Goal: Task Accomplishment & Management: Manage account settings

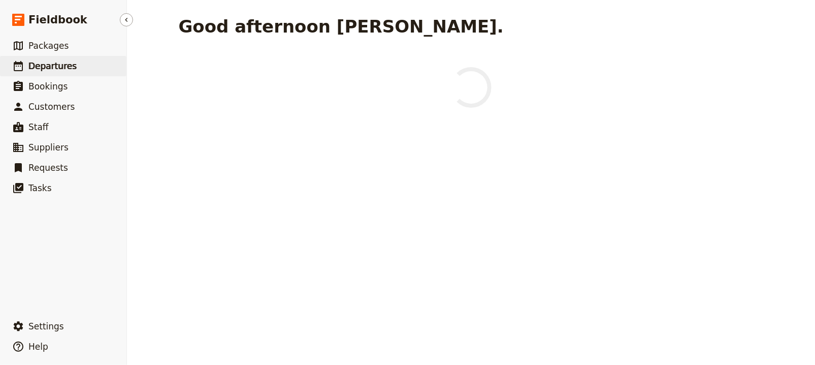
click at [38, 60] on span "Departures" at bounding box center [52, 66] width 48 height 12
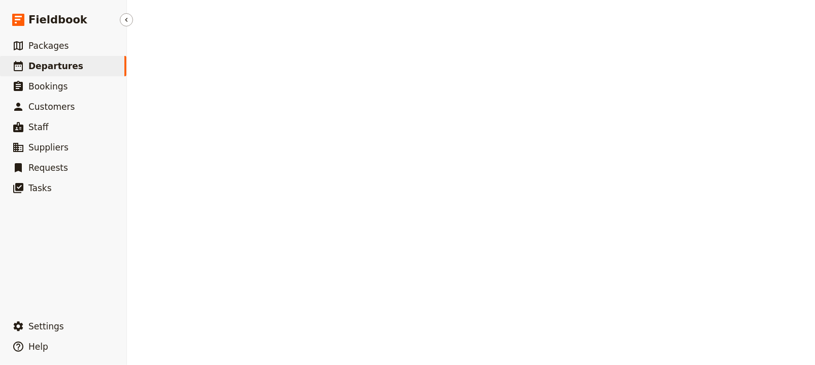
select select "UPDATED_AT"
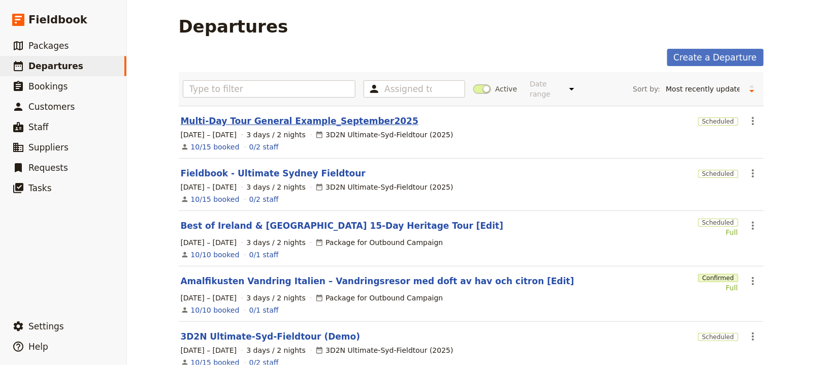
click at [295, 120] on link "Multi-Day Tour General Example_September2025" at bounding box center [300, 121] width 238 height 12
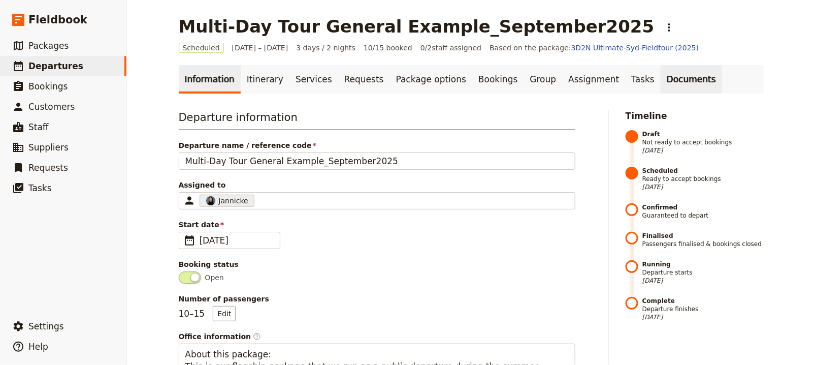
click at [660, 77] on link "Documents" at bounding box center [690, 79] width 61 height 28
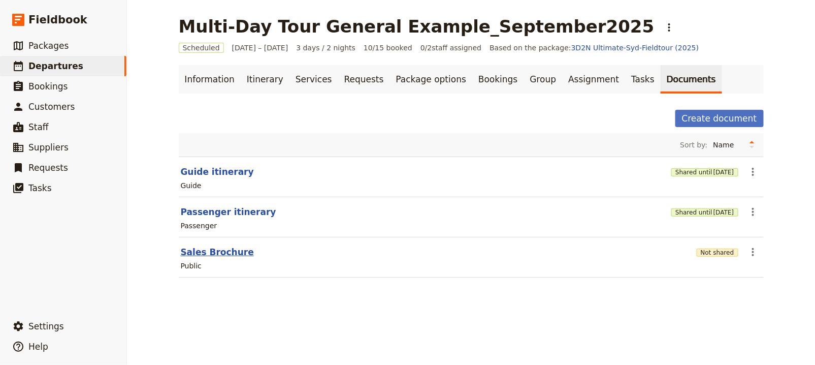
click at [203, 248] on button "Sales Brochure" at bounding box center [217, 252] width 73 height 12
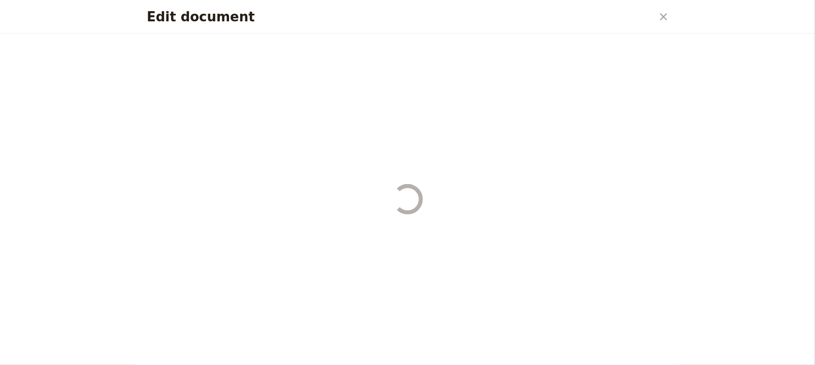
select select "DEFAULT"
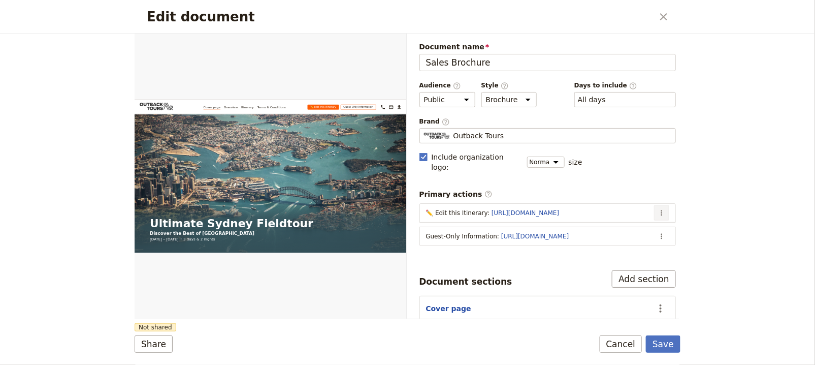
click at [657, 209] on icon "Actions" at bounding box center [661, 213] width 8 height 8
click at [646, 221] on span "Edit action" at bounding box center [613, 221] width 82 height 10
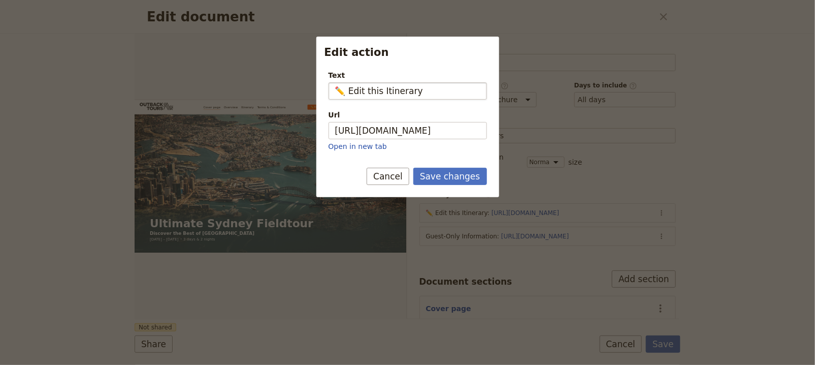
click at [360, 89] on input "✏️ Edit this Itinerary" at bounding box center [407, 90] width 158 height 17
click at [455, 91] on input "✏️ Edit this Itinerary" at bounding box center [407, 90] width 158 height 17
click at [412, 92] on input "✏️ Edit this Itinerary." at bounding box center [407, 90] width 158 height 17
type input "✏️ Edit this Itinerary."
click at [467, 174] on button "Save changes" at bounding box center [450, 176] width 74 height 17
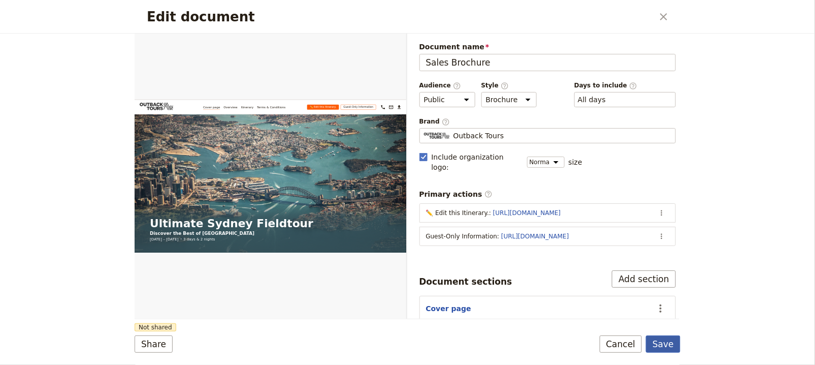
click at [674, 340] on button "Save" at bounding box center [663, 343] width 35 height 17
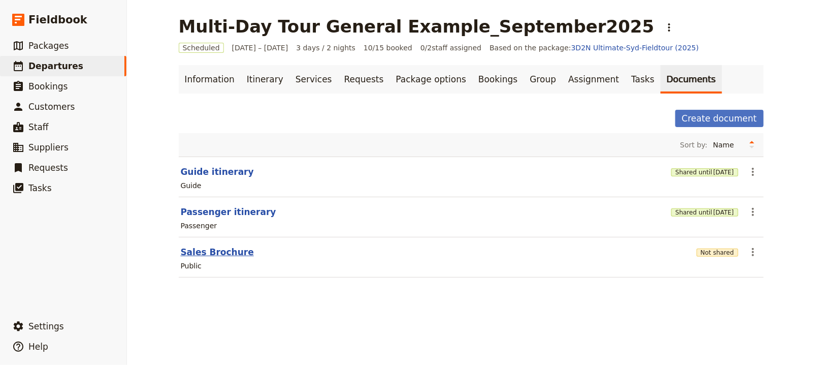
click at [212, 255] on button "Sales Brochure" at bounding box center [217, 252] width 73 height 12
select select "DEFAULT"
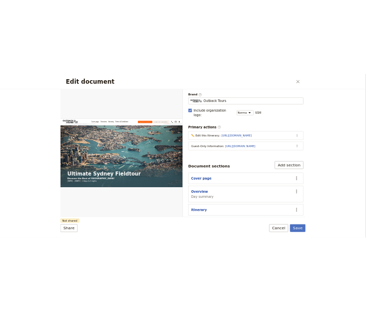
scroll to position [102, 0]
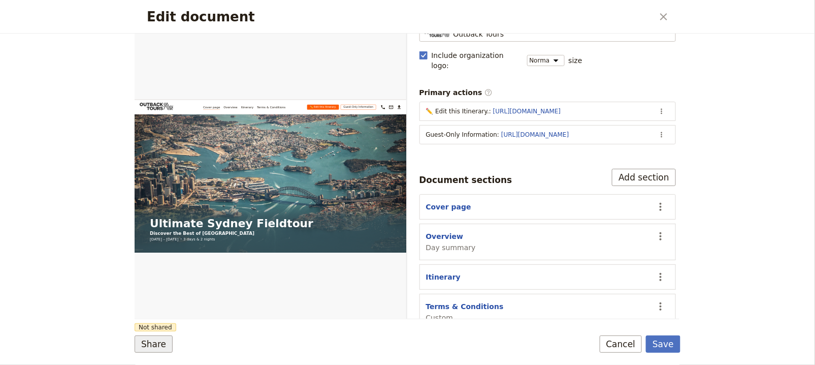
click at [148, 345] on button "Share" at bounding box center [154, 343] width 38 height 17
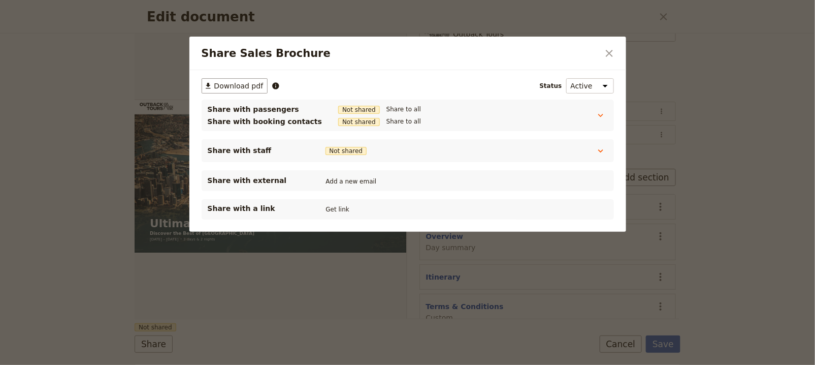
click at [350, 210] on div "Share with a link Get link" at bounding box center [408, 209] width 400 height 12
click at [341, 210] on button "Get link" at bounding box center [337, 209] width 28 height 11
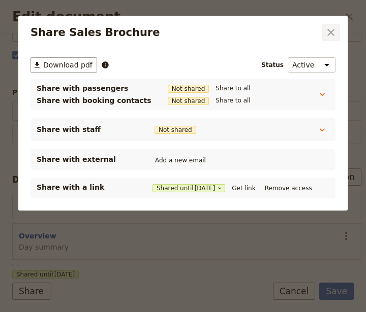
click at [331, 36] on icon "Close dialog" at bounding box center [330, 32] width 12 height 12
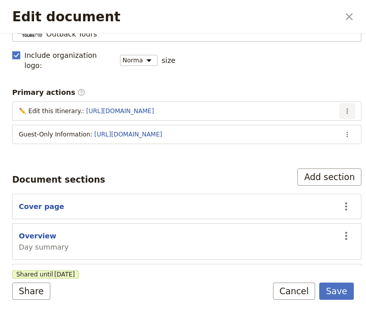
click at [343, 107] on icon "Actions" at bounding box center [347, 111] width 8 height 8
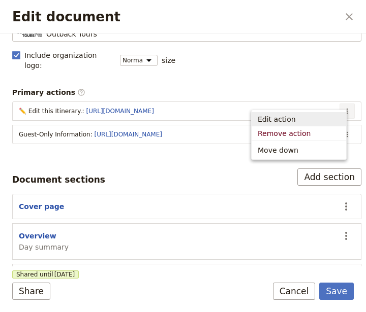
click at [319, 115] on span "Edit action" at bounding box center [298, 119] width 82 height 10
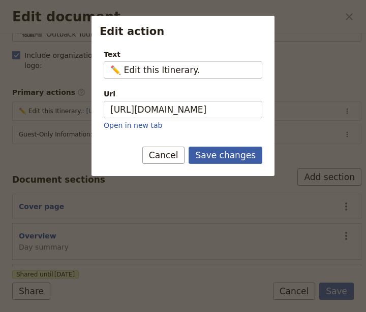
type input "✏️ Edit this Itinerary."
click at [224, 155] on button "Save changes" at bounding box center [225, 155] width 74 height 17
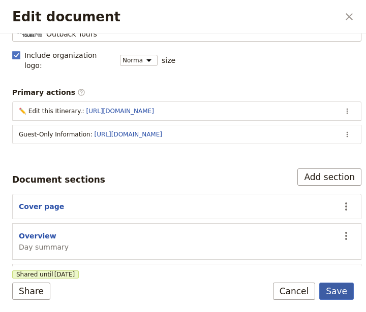
click at [339, 297] on button "Save" at bounding box center [336, 291] width 35 height 17
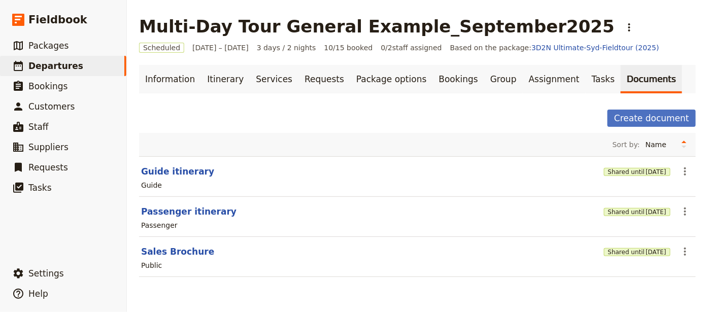
scroll to position [0, 0]
click at [682, 249] on icon "Actions" at bounding box center [685, 252] width 12 height 12
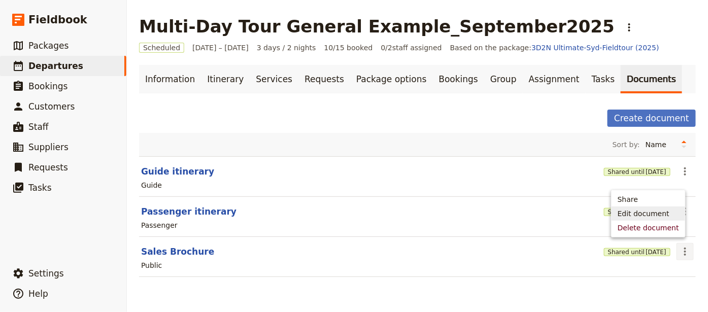
click at [642, 209] on span "Edit document" at bounding box center [644, 214] width 52 height 10
select select "DEFAULT"
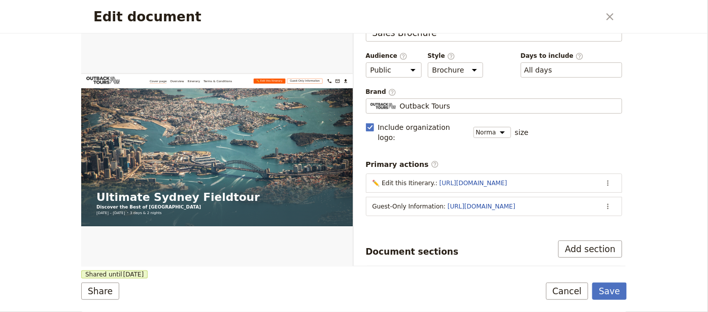
scroll to position [29, 0]
click at [604, 203] on icon "Actions" at bounding box center [608, 207] width 8 height 8
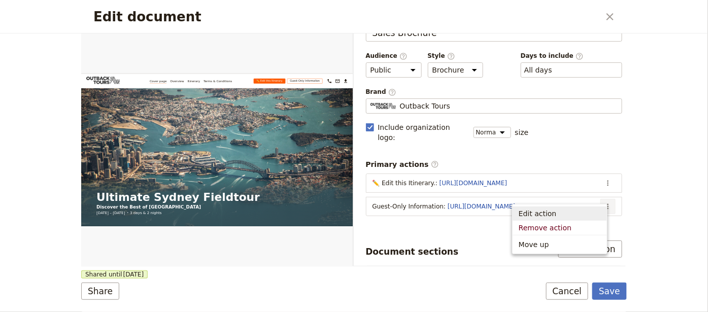
click at [588, 207] on button "Edit action" at bounding box center [560, 214] width 94 height 14
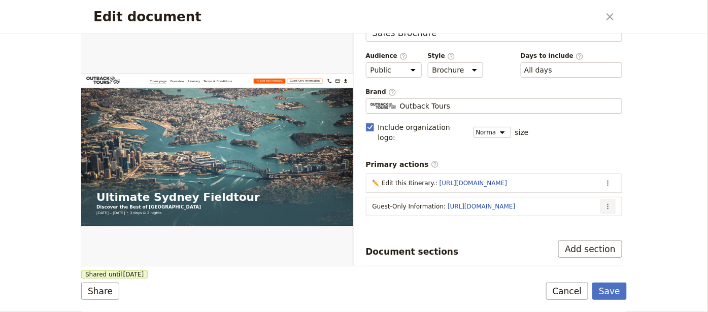
click at [605, 199] on button "​" at bounding box center [608, 206] width 15 height 15
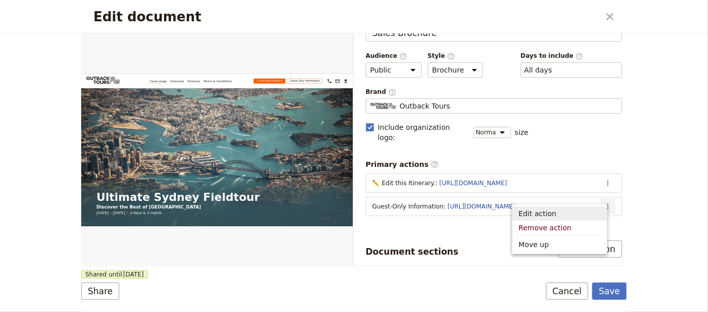
click at [587, 211] on span "Edit action" at bounding box center [560, 214] width 82 height 10
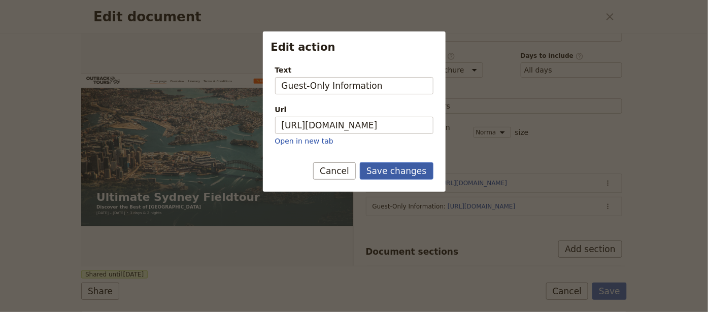
type input "Guest-Only Information"
click at [416, 172] on button "Save changes" at bounding box center [397, 170] width 74 height 17
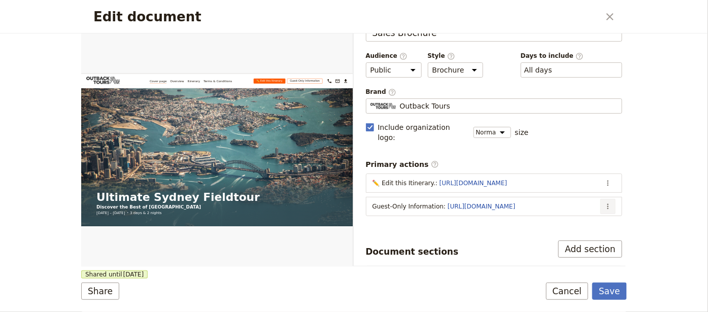
click at [604, 203] on icon "Actions" at bounding box center [608, 207] width 8 height 8
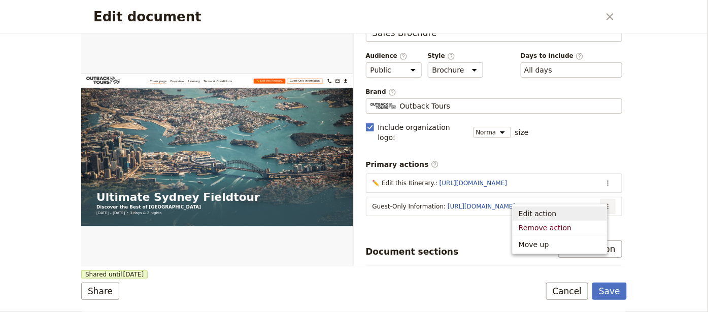
click at [584, 209] on span "Edit action" at bounding box center [560, 214] width 82 height 10
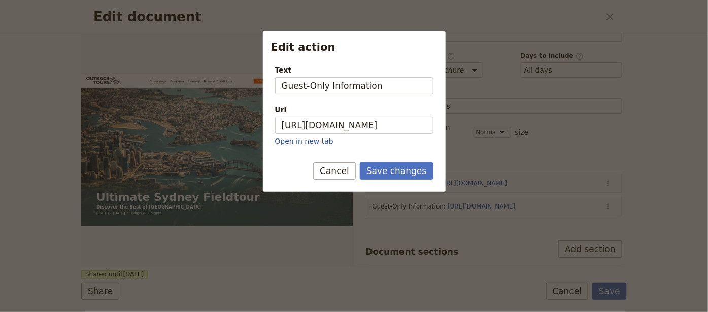
drag, startPoint x: 423, startPoint y: 88, endPoint x: 400, endPoint y: 96, distance: 24.6
click at [397, 95] on div "Text Guest-Only Information Url https://trips.fieldbook.com/d/qpencdL4Gdntb3W8P…" at bounding box center [354, 105] width 158 height 81
type input "Guest-Only Information"
click at [400, 169] on button "Save changes" at bounding box center [397, 170] width 74 height 17
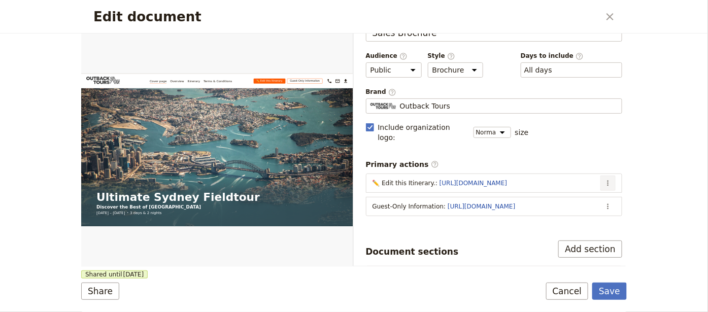
click at [604, 179] on icon "Actions" at bounding box center [608, 183] width 8 height 8
click at [603, 191] on button "Edit action" at bounding box center [560, 191] width 94 height 14
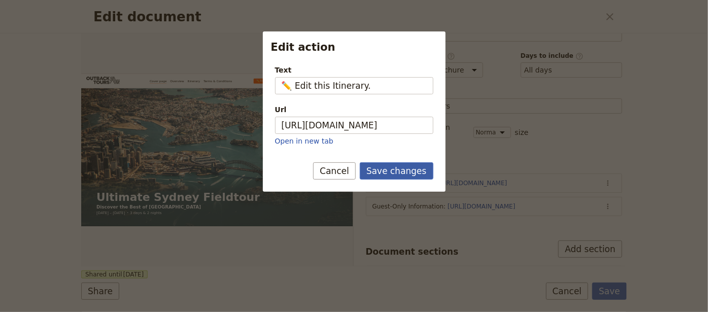
type input "✏️ Edit this Itinerary."
click at [412, 172] on button "Save changes" at bounding box center [397, 170] width 74 height 17
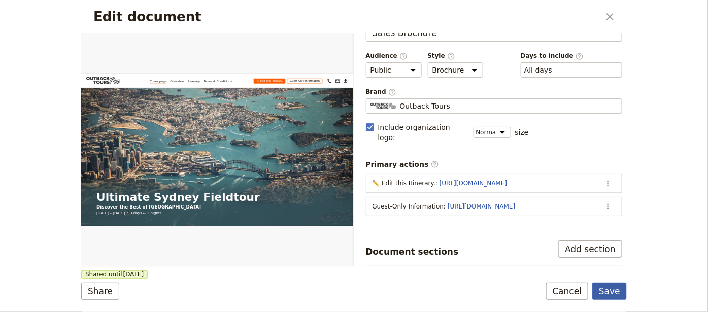
click at [619, 295] on button "Save" at bounding box center [609, 291] width 35 height 17
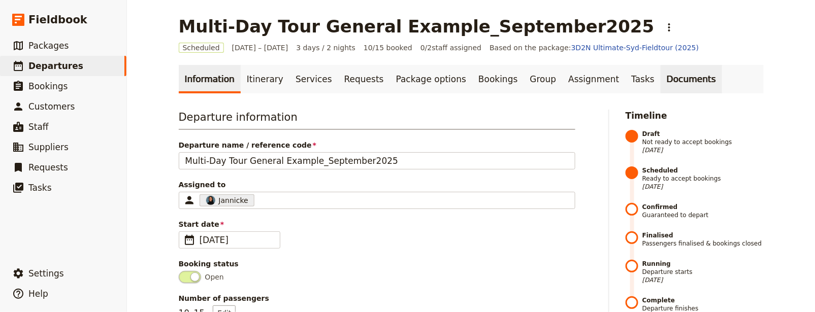
click at [660, 76] on link "Documents" at bounding box center [690, 79] width 61 height 28
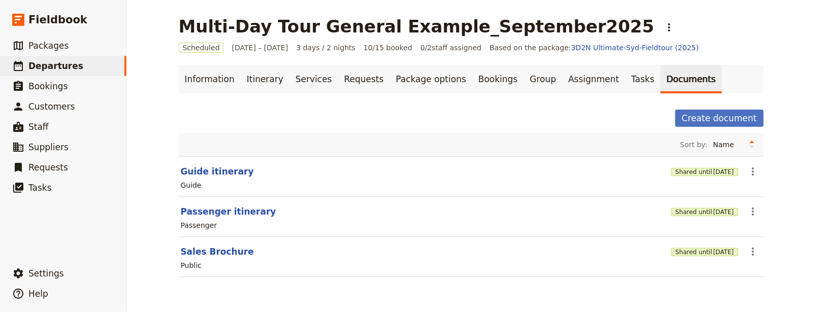
click at [201, 163] on section "Guide itinerary Shared until 31 Jan 2026 ​ Guide" at bounding box center [471, 176] width 585 height 41
click at [186, 162] on section "Guide itinerary Shared until 31 Jan 2026 ​ Guide" at bounding box center [471, 176] width 585 height 41
click at [189, 169] on button "Guide itinerary" at bounding box center [217, 171] width 73 height 12
select select "STAFF"
select select "RUN_SHEET"
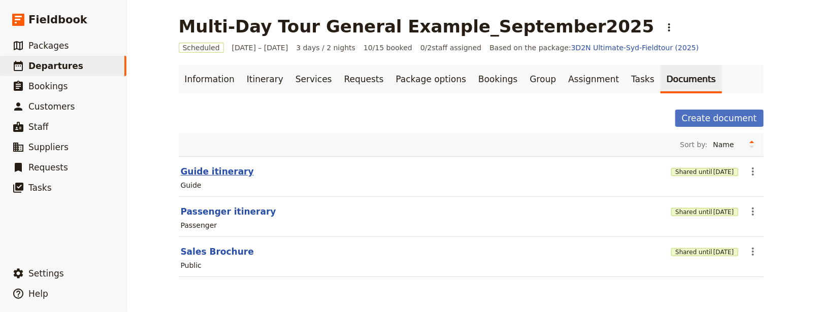
select select "DEFAULT"
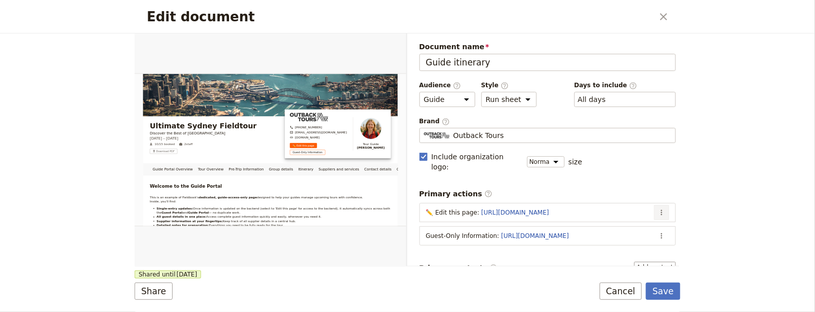
click at [657, 209] on icon "Actions" at bounding box center [661, 213] width 8 height 8
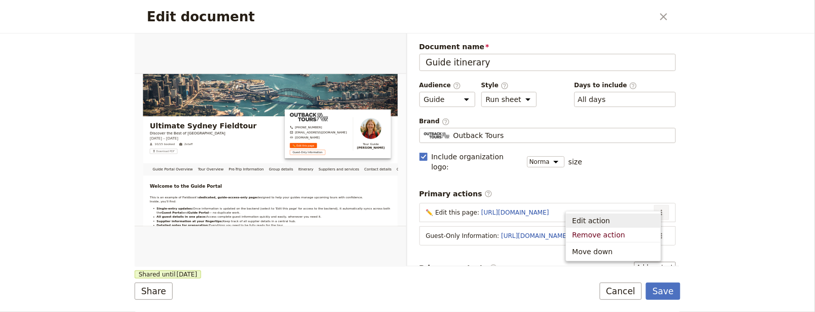
click at [627, 219] on span "Edit action" at bounding box center [613, 221] width 82 height 10
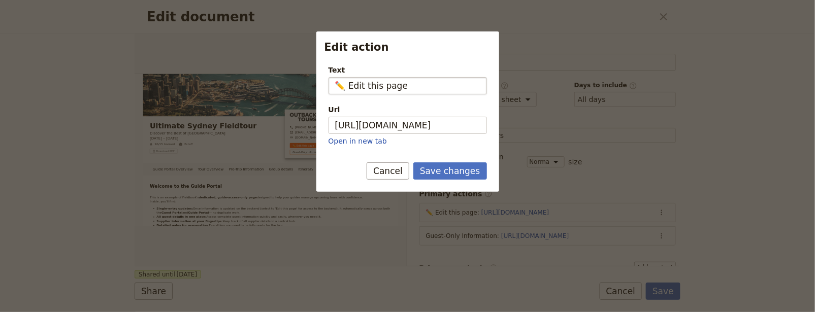
click at [346, 87] on input "✏️ Edit this page" at bounding box center [407, 85] width 158 height 17
click at [400, 87] on input "✏️ Edit this page" at bounding box center [407, 85] width 158 height 17
type input "✏️ Edit this page (access required)"
click at [477, 171] on button "Save changes" at bounding box center [450, 170] width 74 height 17
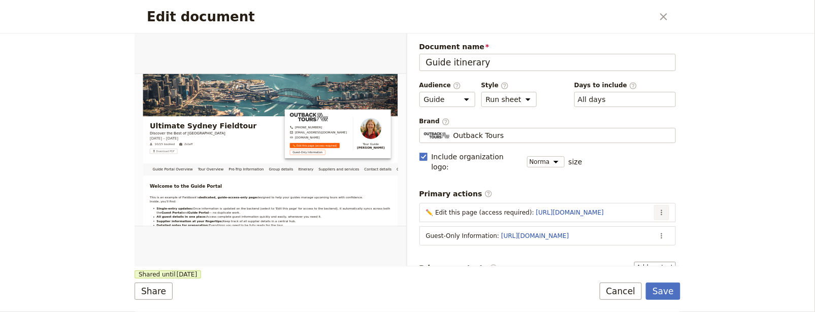
click at [659, 205] on button "​" at bounding box center [661, 212] width 15 height 15
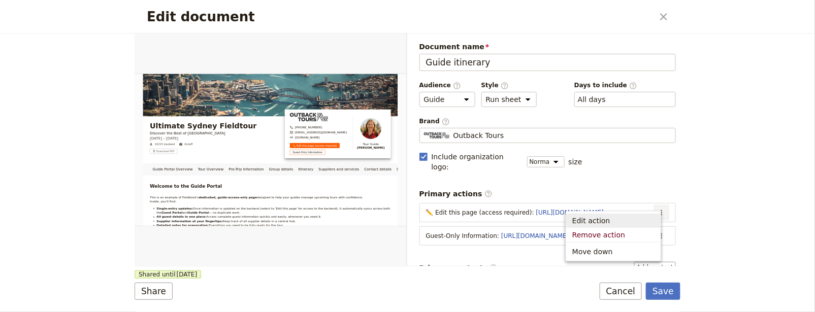
click at [623, 218] on span "Edit action" at bounding box center [613, 221] width 82 height 10
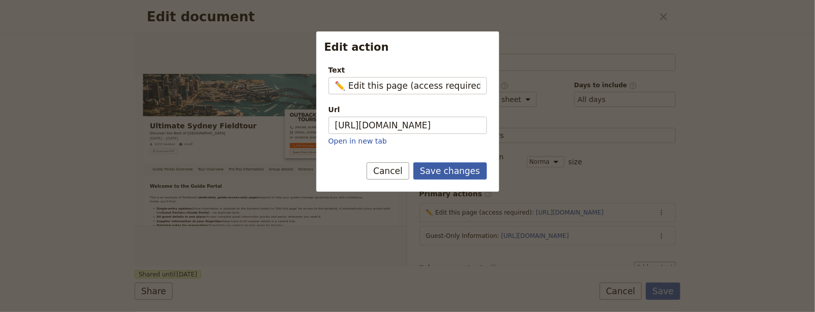
click at [463, 176] on button "Save changes" at bounding box center [450, 170] width 74 height 17
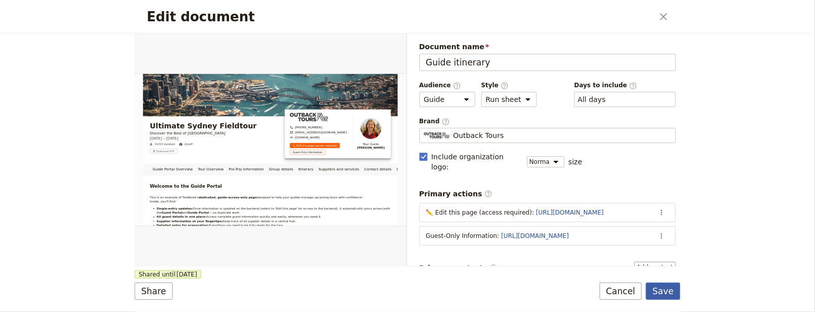
click at [673, 291] on button "Save" at bounding box center [663, 291] width 35 height 17
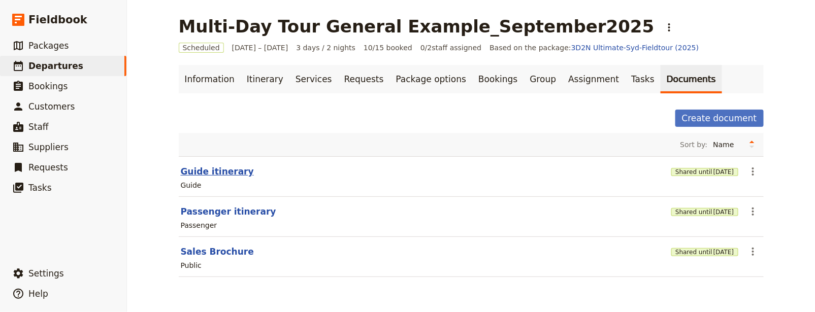
click at [194, 171] on button "Guide itinerary" at bounding box center [217, 171] width 73 height 12
select select "STAFF"
select select "RUN_SHEET"
select select "DEFAULT"
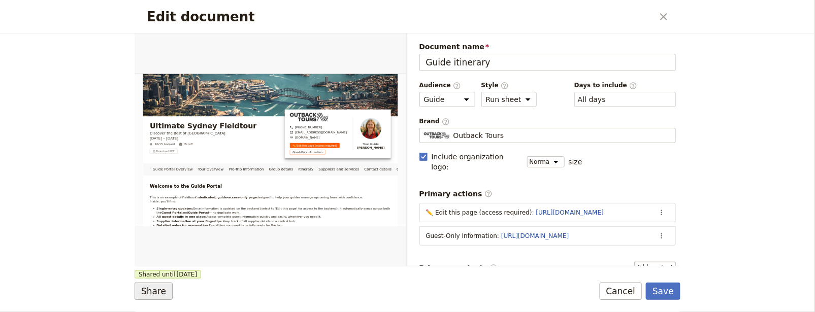
click at [157, 286] on button "Share" at bounding box center [154, 291] width 38 height 17
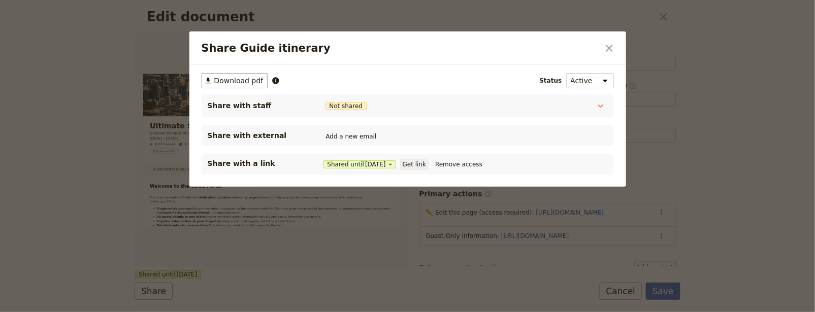
click at [428, 162] on button "Get link" at bounding box center [414, 164] width 28 height 11
click at [616, 50] on button "​" at bounding box center [609, 48] width 17 height 17
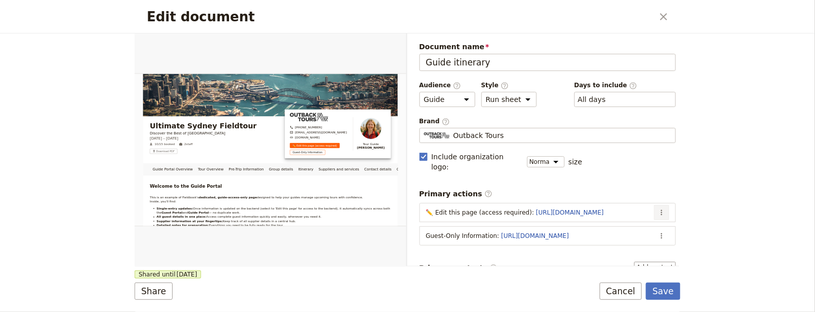
click at [654, 205] on button "​" at bounding box center [661, 212] width 15 height 15
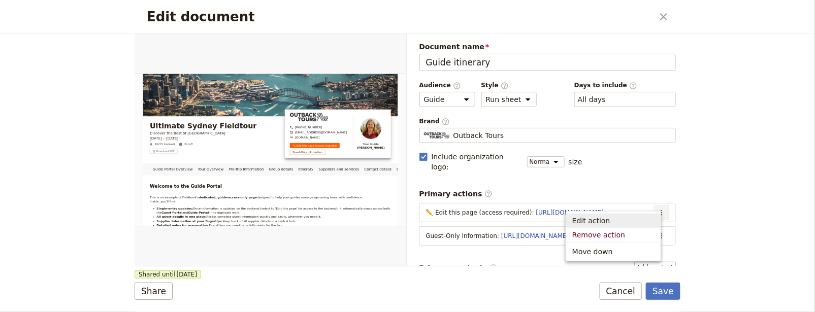
click at [628, 216] on span "Edit action" at bounding box center [613, 221] width 82 height 10
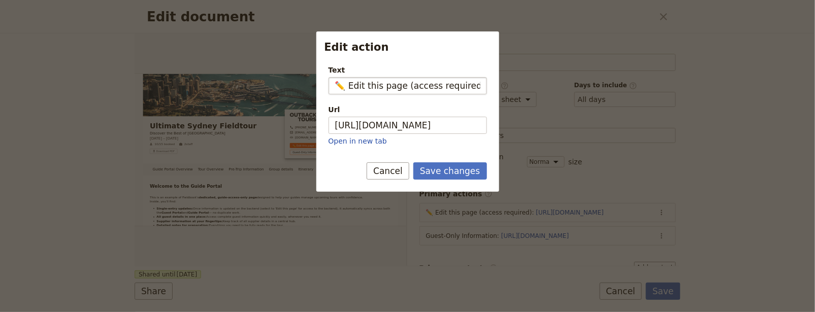
drag, startPoint x: 411, startPoint y: 86, endPoint x: 477, endPoint y: 86, distance: 65.5
click at [477, 86] on input "✏️ Edit this page (access required)" at bounding box center [407, 85] width 158 height 17
type input "✏️ Edit this page"
click at [471, 178] on div "Save changes Cancel" at bounding box center [407, 176] width 183 height 29
click at [470, 174] on button "Save changes" at bounding box center [450, 170] width 74 height 17
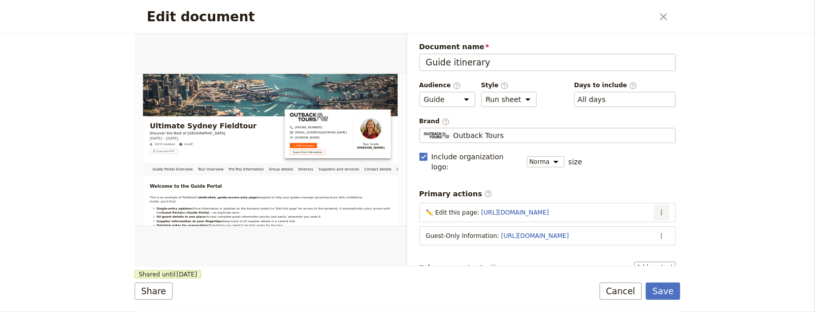
click at [657, 209] on icon "Actions" at bounding box center [661, 213] width 8 height 8
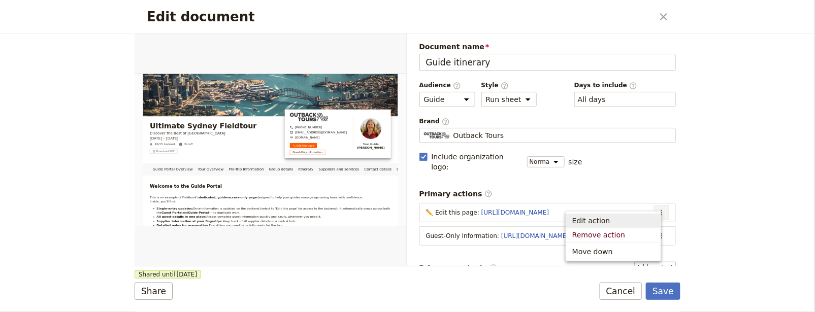
click at [615, 226] on button "Edit action" at bounding box center [613, 221] width 94 height 14
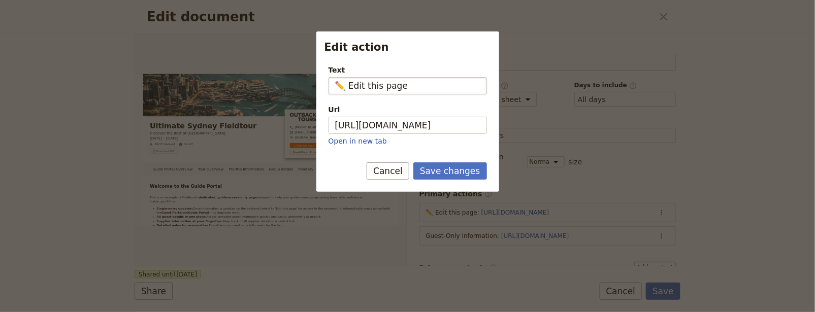
click at [347, 85] on input "✏️ Edit this page" at bounding box center [407, 85] width 158 height 17
click at [413, 162] on button "Save changes" at bounding box center [450, 170] width 74 height 17
type input "✏️ Request to edit this page"
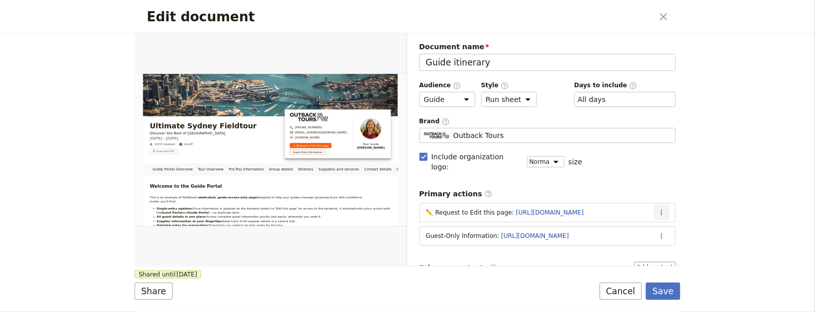
drag, startPoint x: 655, startPoint y: 198, endPoint x: 651, endPoint y: 202, distance: 6.1
click at [657, 209] on icon "Actions" at bounding box center [661, 213] width 8 height 8
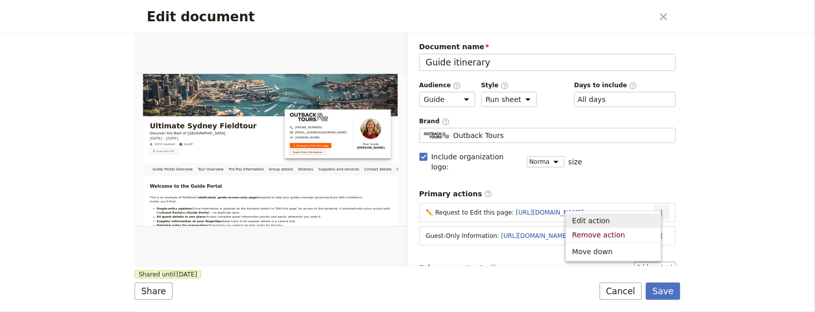
click at [635, 218] on span "Edit action" at bounding box center [613, 221] width 82 height 10
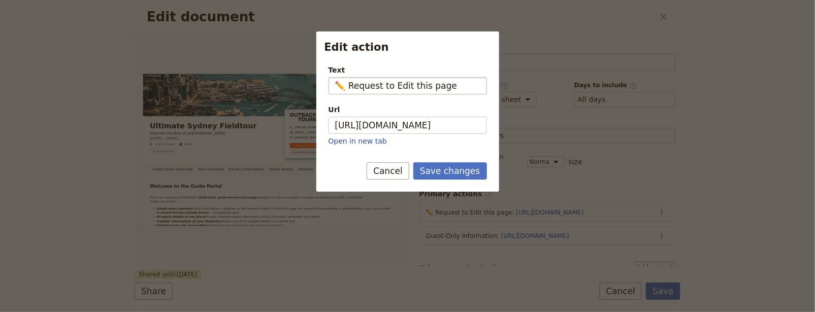
click at [392, 85] on input "✏️ Request to Edit this page" at bounding box center [407, 85] width 158 height 17
type input "✏️ Request to edit this page"
click at [448, 168] on button "Save changes" at bounding box center [450, 170] width 74 height 17
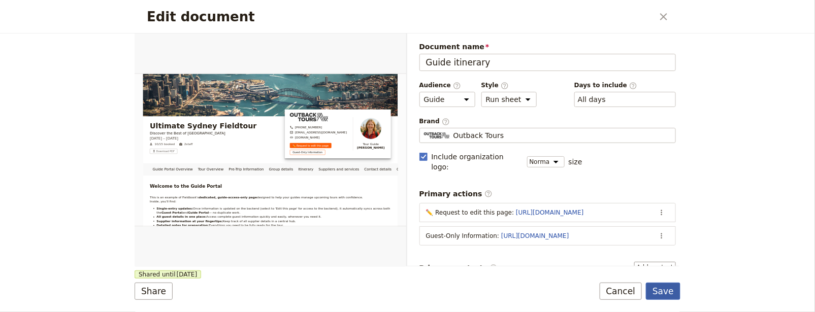
click at [673, 292] on button "Save" at bounding box center [663, 291] width 35 height 17
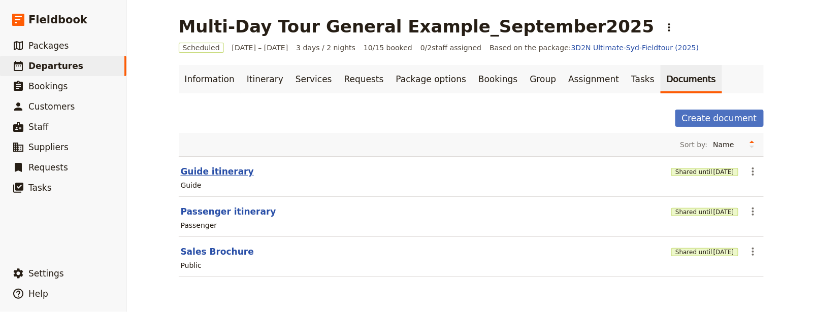
click at [207, 168] on button "Guide itinerary" at bounding box center [217, 171] width 73 height 12
select select "STAFF"
select select "RUN_SHEET"
select select "DEFAULT"
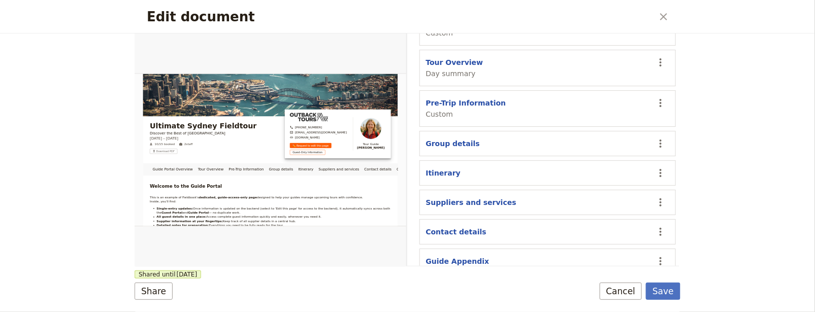
scroll to position [379, 0]
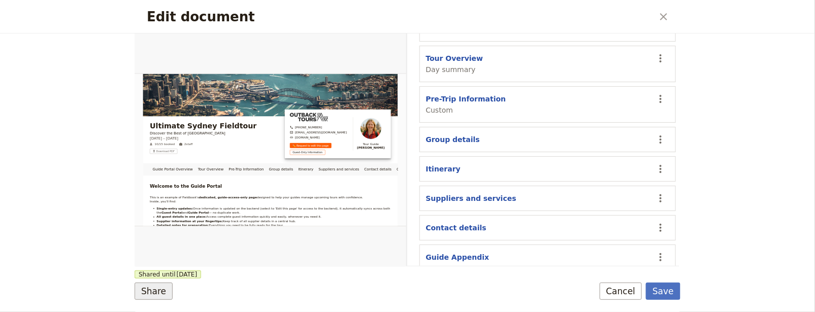
click at [150, 293] on button "Share" at bounding box center [154, 291] width 38 height 17
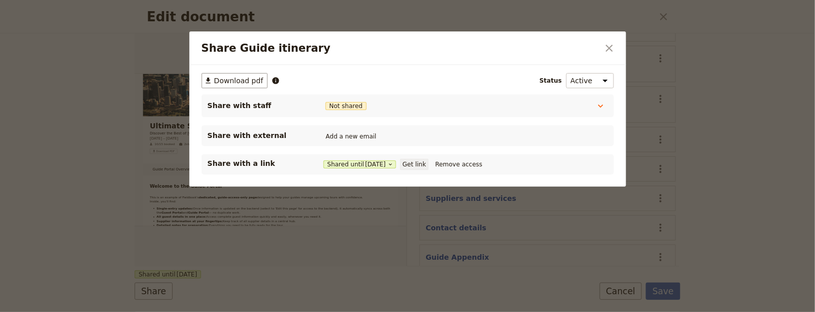
click at [419, 162] on button "Get link" at bounding box center [414, 164] width 28 height 11
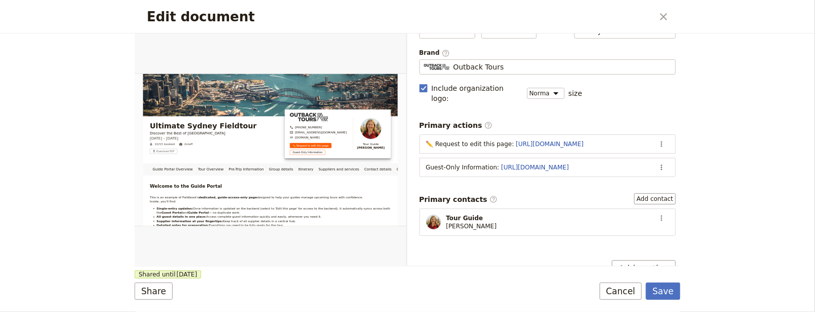
scroll to position [0, 0]
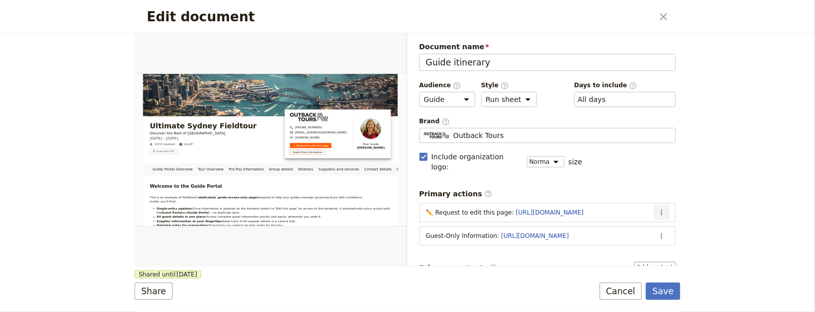
click at [654, 205] on button "​" at bounding box center [661, 212] width 15 height 15
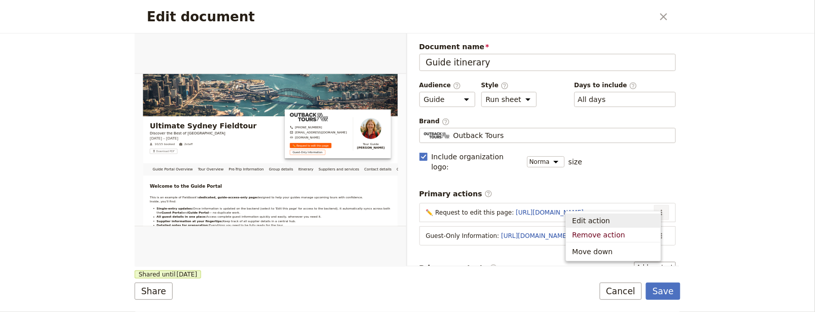
click at [635, 216] on span "Edit action" at bounding box center [613, 221] width 82 height 10
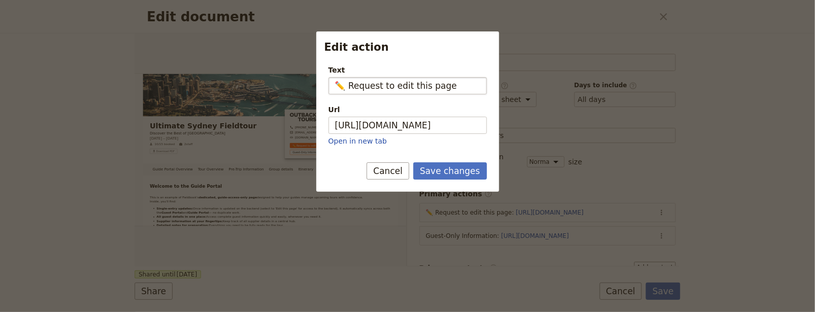
click at [362, 87] on input "✏️ Request to edit this page" at bounding box center [407, 85] width 158 height 17
drag, startPoint x: 380, startPoint y: 86, endPoint x: 385, endPoint y: 87, distance: 5.3
click at [379, 87] on input "✏️ Request to edit this page" at bounding box center [407, 85] width 158 height 17
click at [393, 86] on input "✏️ Request to edit this page" at bounding box center [407, 85] width 158 height 17
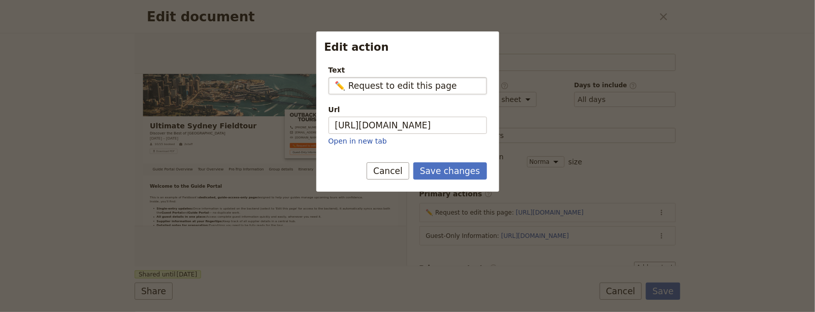
drag, startPoint x: 452, startPoint y: 86, endPoint x: 383, endPoint y: 83, distance: 69.1
click at [380, 88] on input "✏️ Request to edit this page" at bounding box center [407, 85] width 158 height 17
drag, startPoint x: 345, startPoint y: 87, endPoint x: 465, endPoint y: 95, distance: 119.6
click at [462, 95] on div "Text ✏️ Create your own weba Url https://5ejeo.share.hsforms.com/2vESyOLRWQSmCN…" at bounding box center [407, 105] width 158 height 81
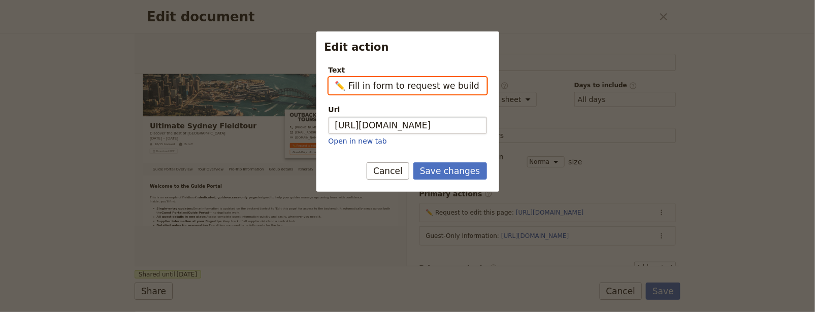
paste input "🛠️ Request Your Own Version"
type input "🛠️ Request Your Own Version"
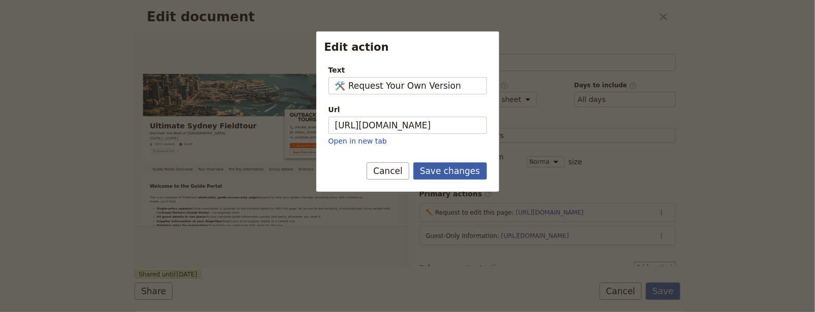
click at [445, 169] on button "Save changes" at bounding box center [450, 170] width 74 height 17
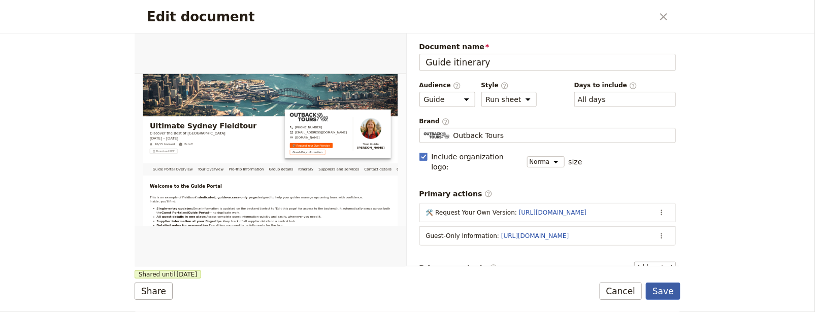
click at [670, 295] on button "Save" at bounding box center [663, 291] width 35 height 17
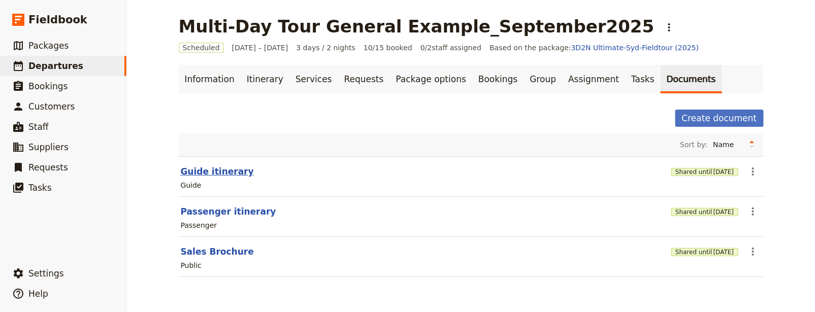
click at [198, 166] on button "Guide itinerary" at bounding box center [217, 171] width 73 height 12
select select "STAFF"
select select "RUN_SHEET"
select select "DEFAULT"
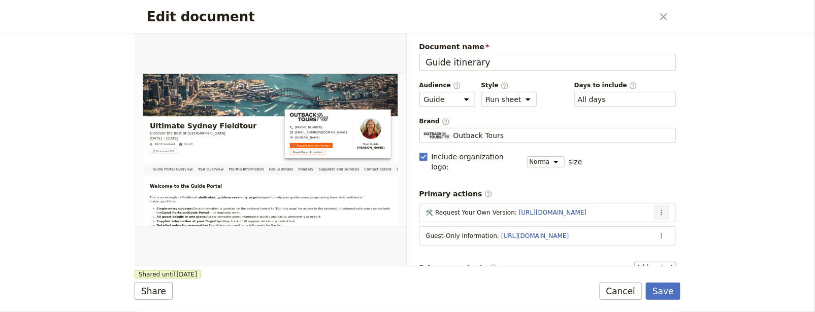
click at [657, 209] on icon "Actions" at bounding box center [661, 213] width 8 height 8
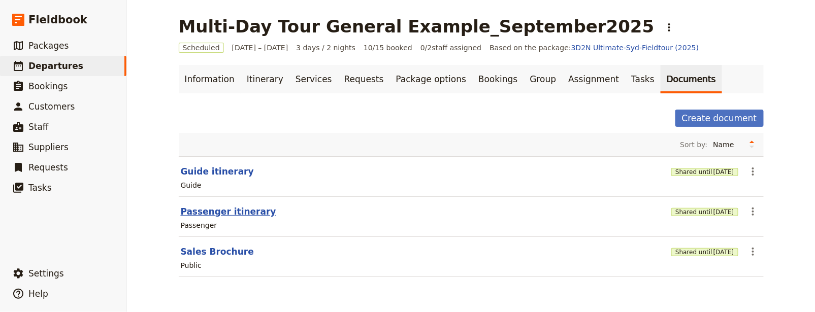
click at [238, 213] on button "Passenger itinerary" at bounding box center [228, 212] width 95 height 12
select select "PASSENGER"
select select "RUN_SHEET"
select select "DEFAULT"
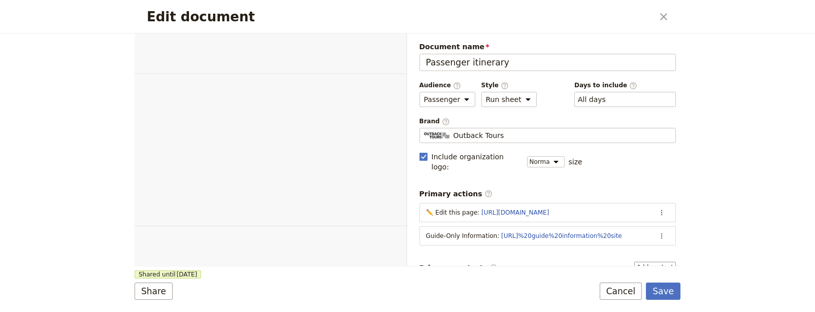
select select "PASSENGER"
select select "RUN_SHEET"
select select "DEFAULT"
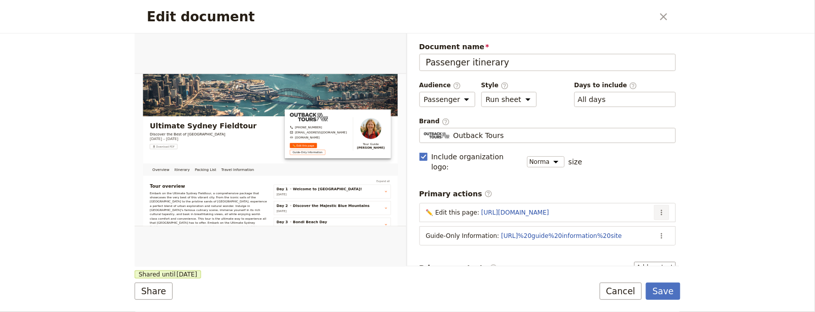
click at [657, 209] on icon "Actions" at bounding box center [661, 213] width 8 height 8
click at [641, 222] on span "Edit action" at bounding box center [613, 221] width 82 height 10
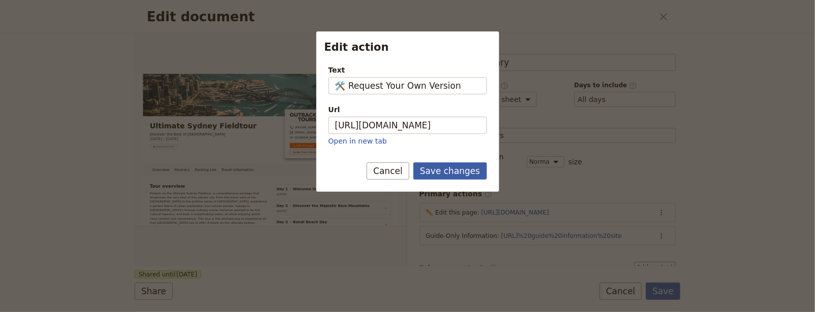
type input "🛠️ Request Your Own Version"
click at [468, 167] on button "Save changes" at bounding box center [450, 170] width 74 height 17
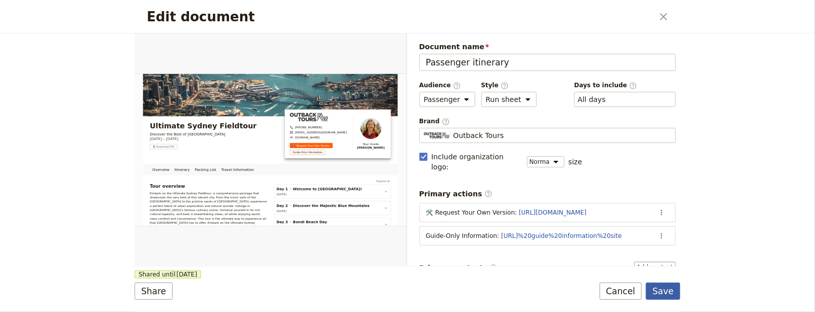
click at [665, 288] on button "Save" at bounding box center [663, 291] width 35 height 17
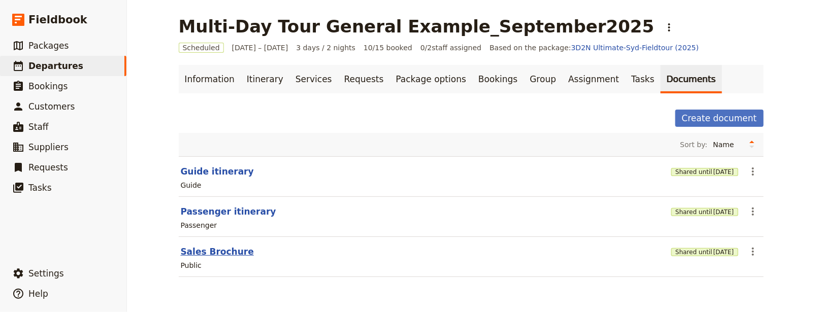
click at [228, 251] on button "Sales Brochure" at bounding box center [217, 252] width 73 height 12
select select "DEFAULT"
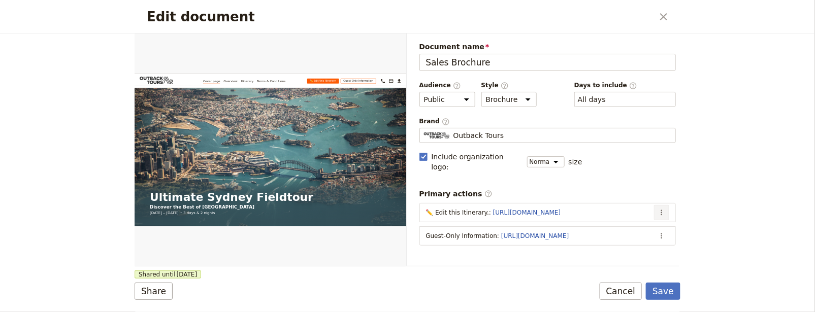
click at [657, 209] on icon "Actions" at bounding box center [661, 213] width 8 height 8
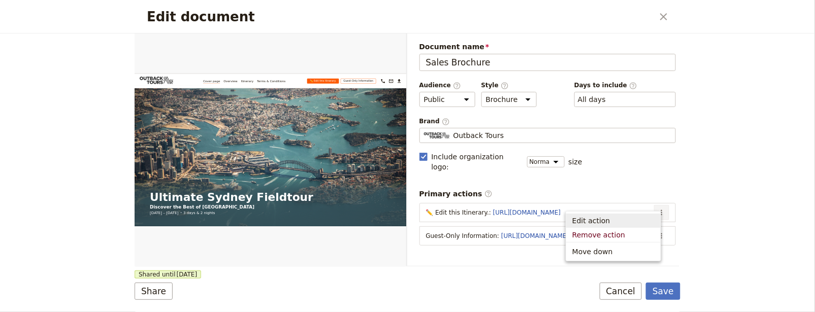
click at [610, 215] on button "Edit action" at bounding box center [613, 221] width 94 height 14
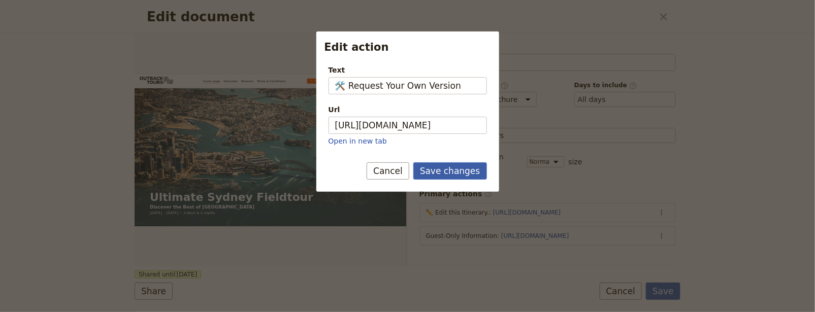
type input "🛠️ Request Your Own Version"
click at [453, 175] on button "Save changes" at bounding box center [450, 170] width 74 height 17
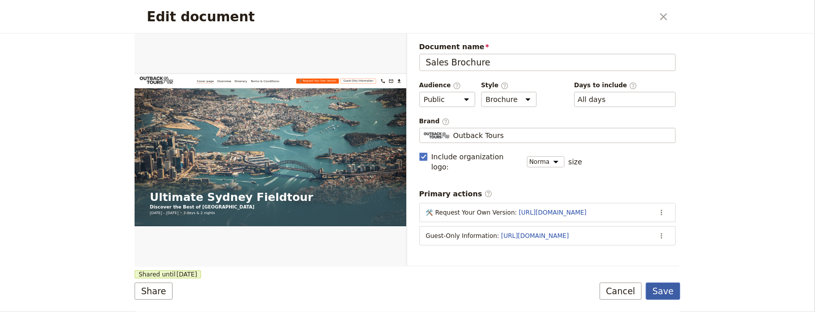
click at [655, 297] on button "Save" at bounding box center [663, 291] width 35 height 17
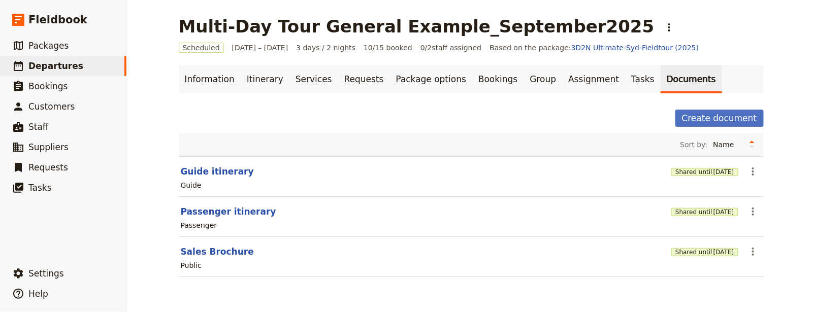
click at [206, 242] on section "Sales Brochure Shared until 6 Dec 2025 ​ Public" at bounding box center [471, 257] width 585 height 40
click at [206, 248] on button "Sales Brochure" at bounding box center [217, 252] width 73 height 12
select select "DEFAULT"
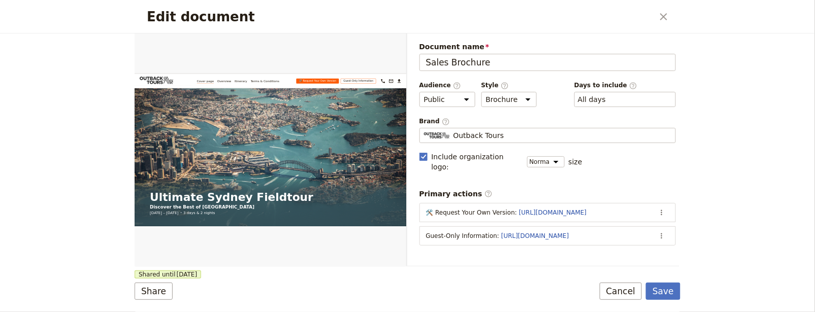
click at [574, 203] on section "🛠️ Request Your Own Version : https://5ejeo.share.hsforms.com/2vESyOLRWQSmCNW3Q…" at bounding box center [547, 212] width 257 height 19
click at [575, 209] on link "https://5ejeo.share.hsforms.com/2vESyOLRWQSmCNW3Qbdugbw" at bounding box center [553, 212] width 68 height 7
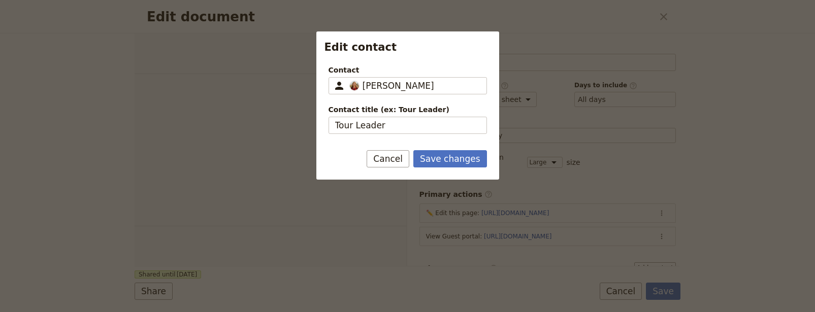
select select "STAFF"
select select "RUN_SHEET"
select select "LARGE"
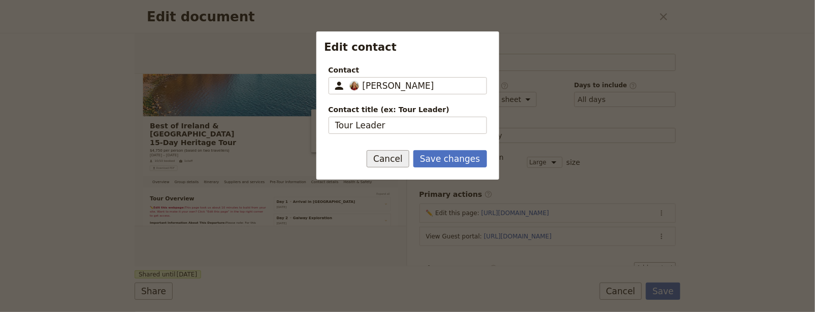
click at [399, 158] on button "Cancel" at bounding box center [388, 158] width 43 height 17
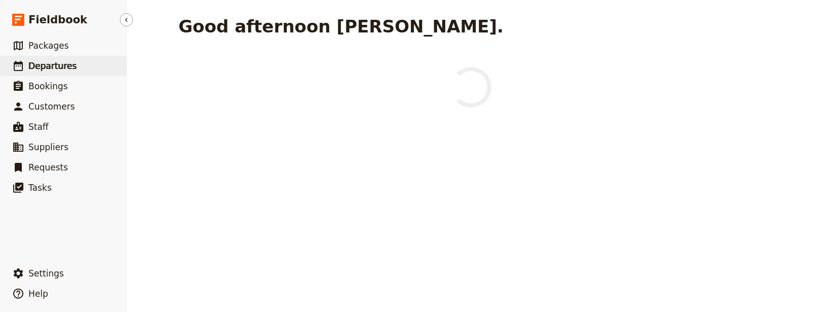
click at [57, 63] on span "Departures" at bounding box center [52, 66] width 48 height 10
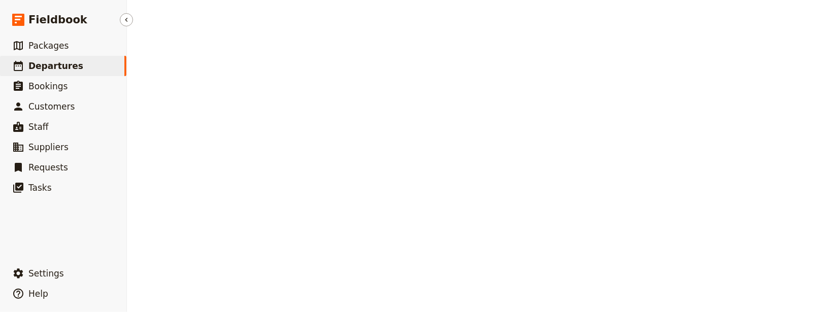
select select "UPDATED_AT"
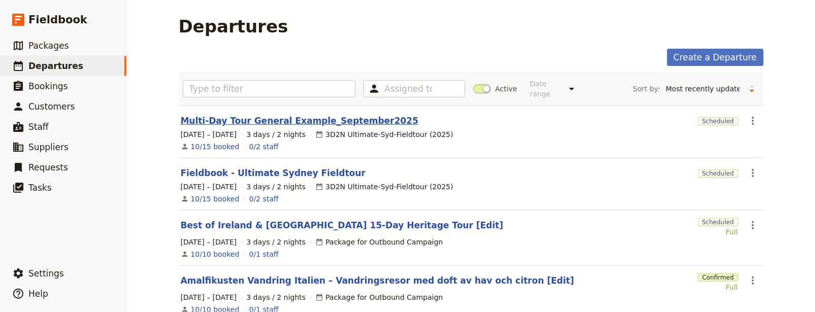
click at [259, 120] on link "Multi-Day Tour General Example_September2025" at bounding box center [300, 121] width 238 height 12
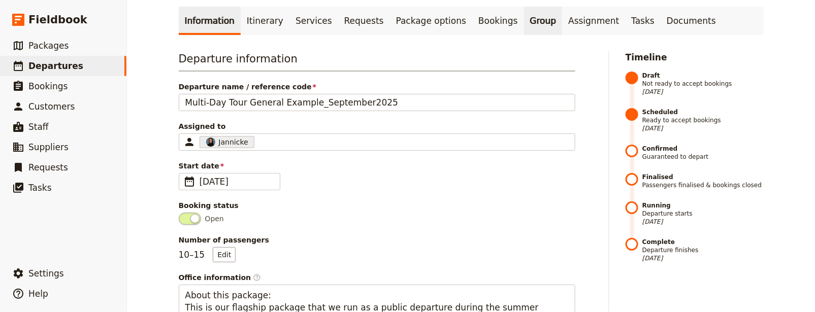
scroll to position [63, 0]
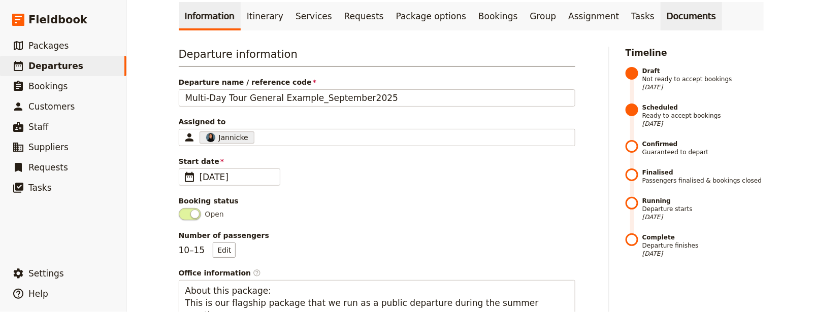
click at [660, 20] on link "Documents" at bounding box center [690, 16] width 61 height 28
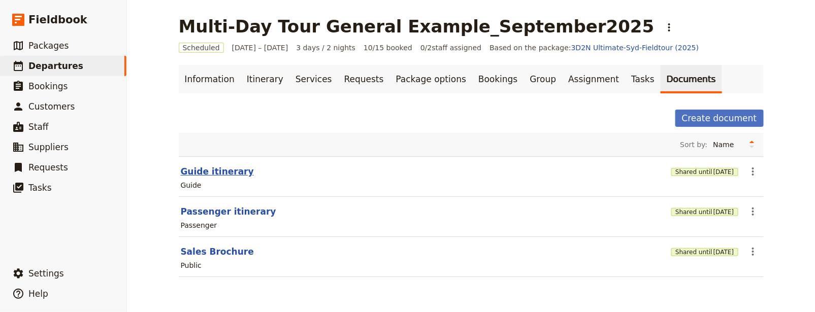
click at [208, 168] on button "Guide itinerary" at bounding box center [217, 171] width 73 height 12
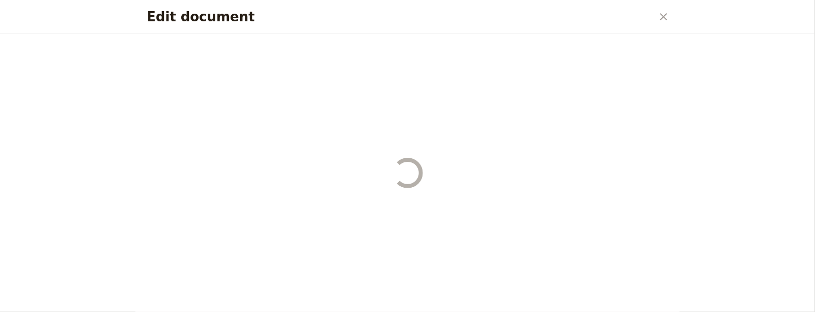
select select "STAFF"
select select "RUN_SHEET"
select select "DEFAULT"
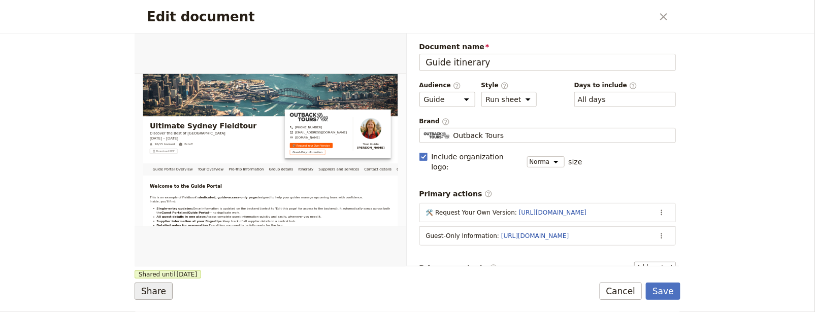
click at [152, 290] on button "Share" at bounding box center [154, 291] width 38 height 17
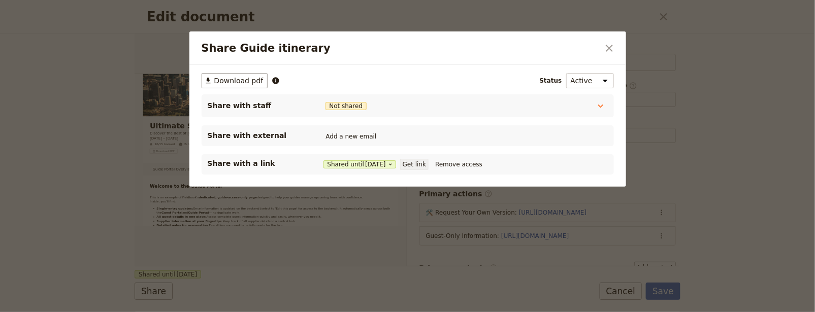
click at [428, 162] on button "Get link" at bounding box center [414, 164] width 28 height 11
click at [624, 43] on div "Share Guide itinerary ​" at bounding box center [407, 48] width 437 height 34
click at [616, 48] on button "​" at bounding box center [609, 48] width 17 height 17
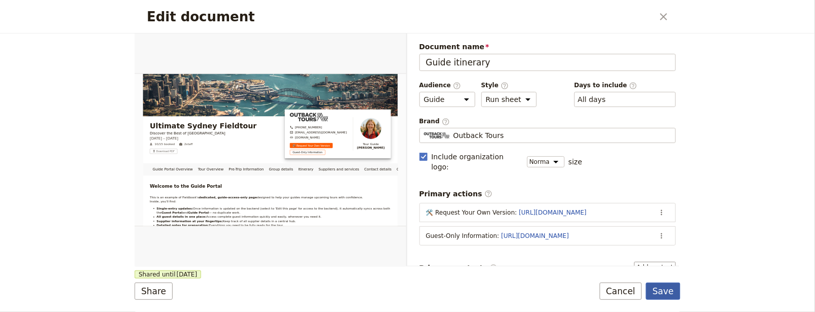
click at [661, 296] on button "Save" at bounding box center [663, 291] width 35 height 17
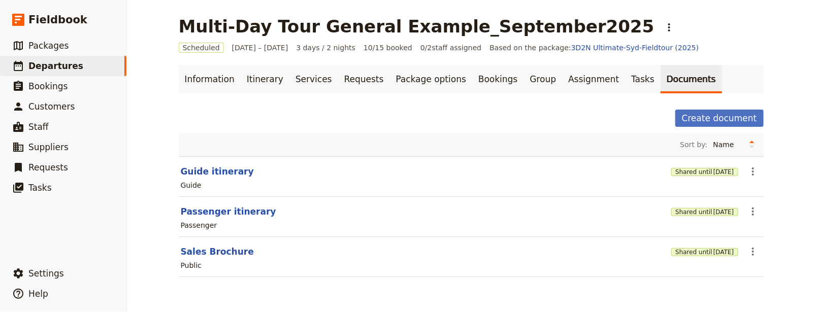
drag, startPoint x: 208, startPoint y: 169, endPoint x: 250, endPoint y: 60, distance: 117.0
click at [250, 59] on main "Multi-Day Tour General Example_September2025 ​ Scheduled 4 – 6 Nov 2025 3 days …" at bounding box center [471, 153] width 609 height 306
click at [211, 250] on button "Sales Brochure" at bounding box center [217, 252] width 73 height 12
select select "DEFAULT"
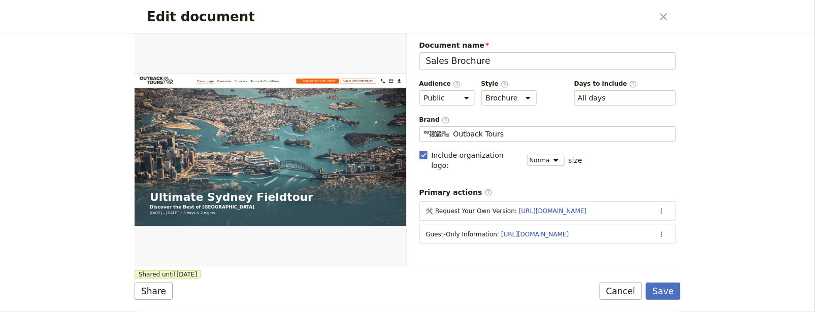
scroll to position [2, 0]
click at [136, 295] on button "Share" at bounding box center [154, 291] width 38 height 17
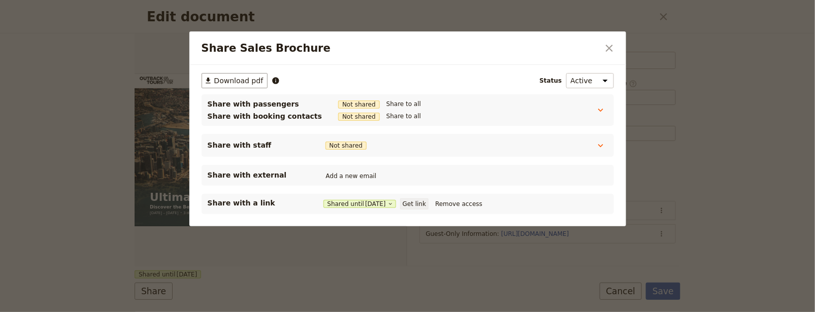
click at [411, 203] on button "Get link" at bounding box center [414, 203] width 28 height 11
click at [379, 204] on span "6 Dec 2025" at bounding box center [375, 204] width 21 height 8
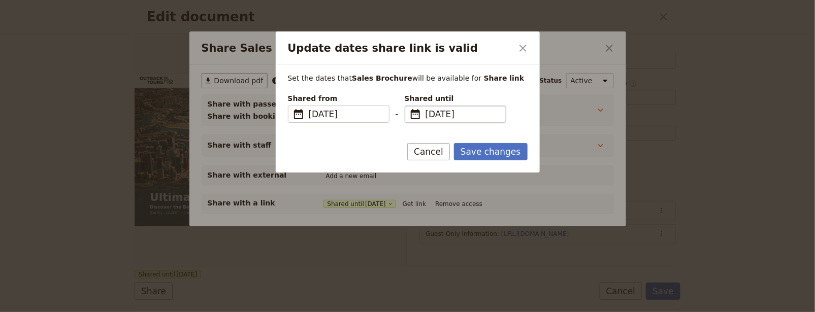
click at [455, 117] on span "6 Dec 2025" at bounding box center [462, 114] width 74 height 12
click at [409, 106] on input "06/12/2025" at bounding box center [409, 106] width 1 height 1
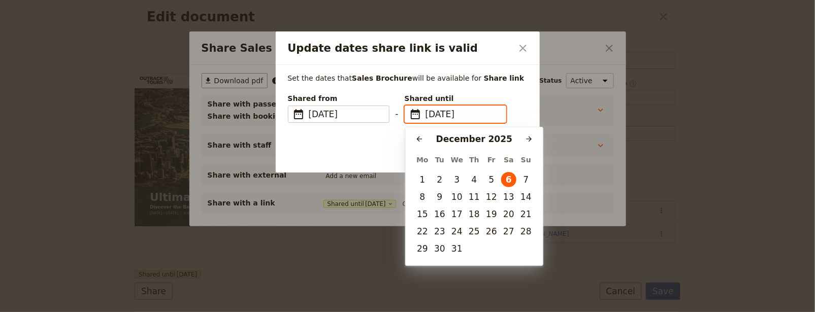
scroll to position [0, 0]
click at [525, 136] on icon "Next month" at bounding box center [529, 139] width 8 height 8
click at [506, 248] on button "31" at bounding box center [508, 248] width 15 height 15
type input "31/01/2026"
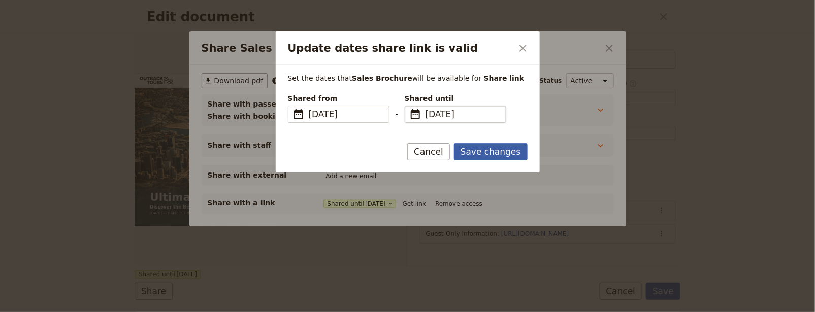
click at [502, 147] on button "Save changes" at bounding box center [491, 151] width 74 height 17
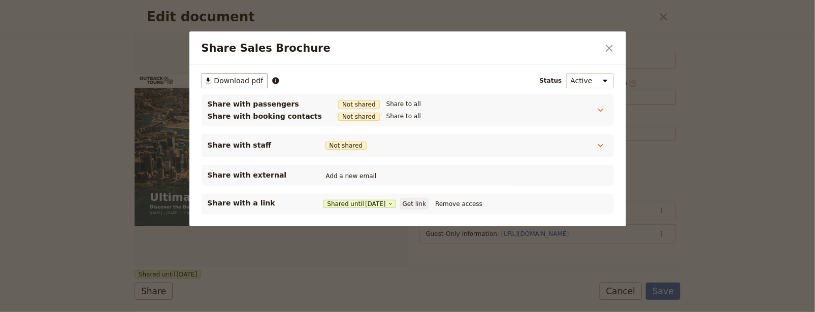
click at [422, 205] on button "Get link" at bounding box center [414, 203] width 28 height 11
drag, startPoint x: 604, startPoint y: 46, endPoint x: 639, endPoint y: 35, distance: 37.4
click at [604, 46] on icon "Close dialog" at bounding box center [609, 48] width 12 height 12
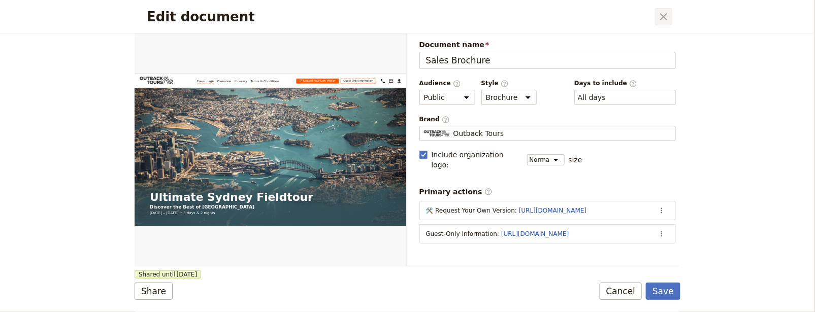
click at [667, 14] on icon "Close dialog" at bounding box center [663, 17] width 12 height 12
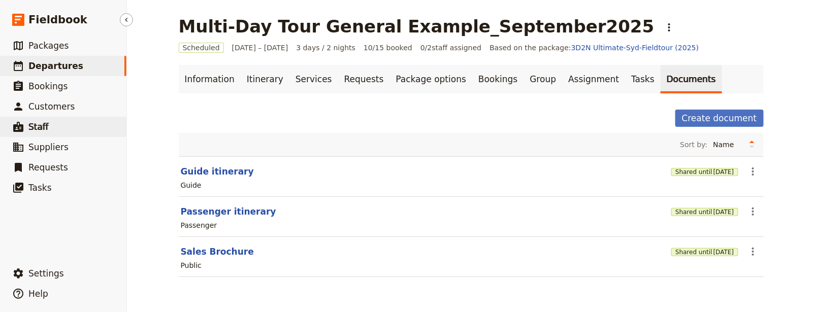
click at [67, 124] on link "​ Staff" at bounding box center [63, 127] width 126 height 20
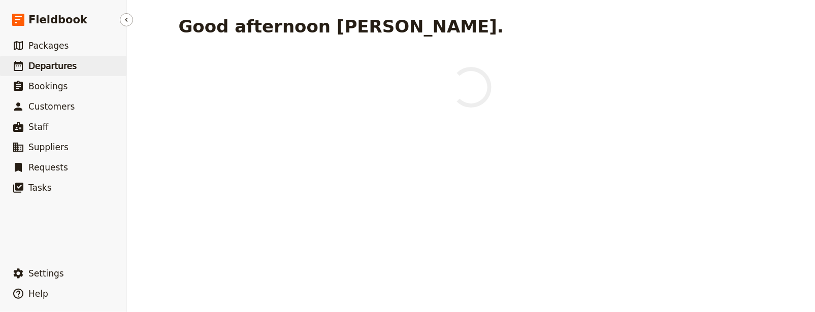
click at [92, 74] on link "​ Departures" at bounding box center [63, 66] width 126 height 20
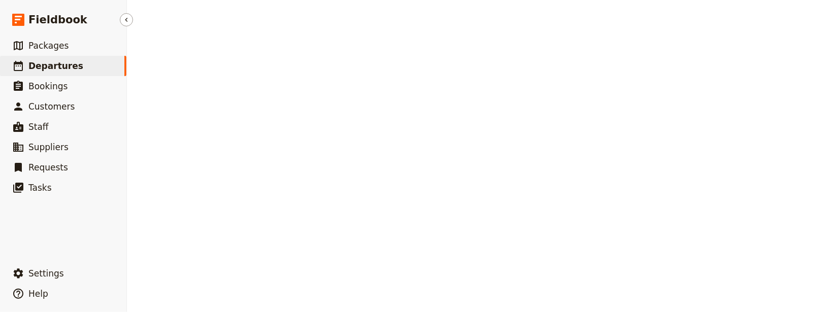
select select "UPDATED_AT"
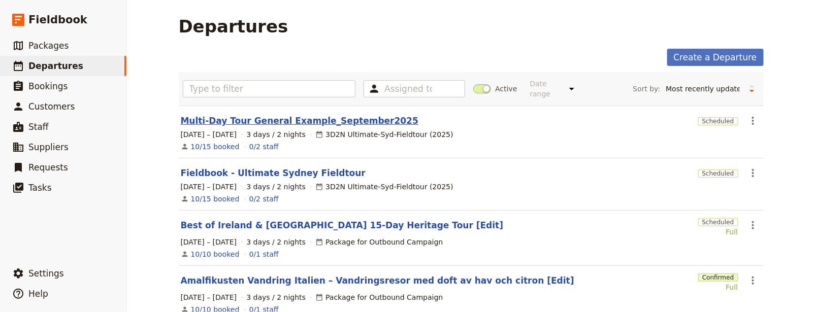
click at [304, 119] on link "Multi-Day Tour General Example_September2025" at bounding box center [300, 121] width 238 height 12
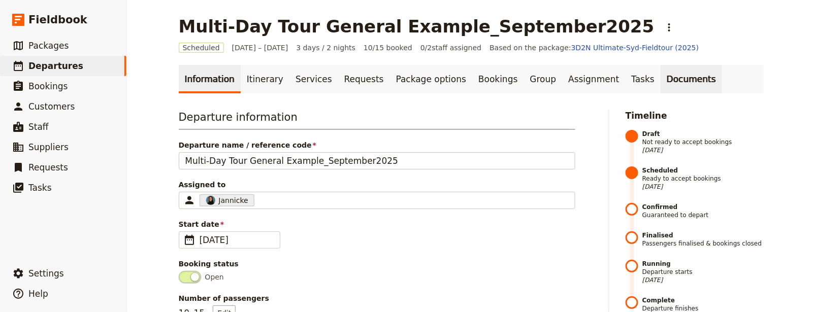
click at [660, 84] on link "Documents" at bounding box center [690, 79] width 61 height 28
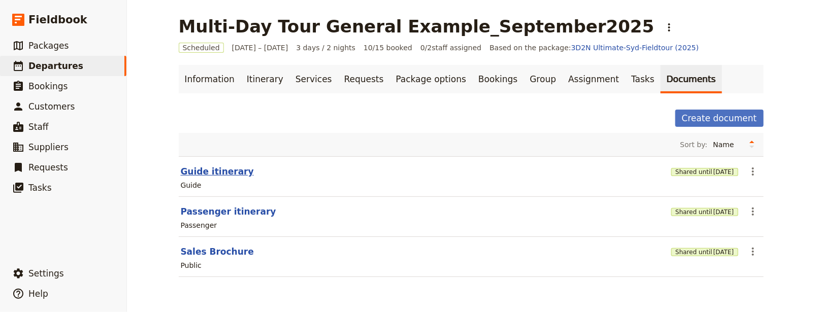
click at [213, 169] on button "Guide itinerary" at bounding box center [217, 171] width 73 height 12
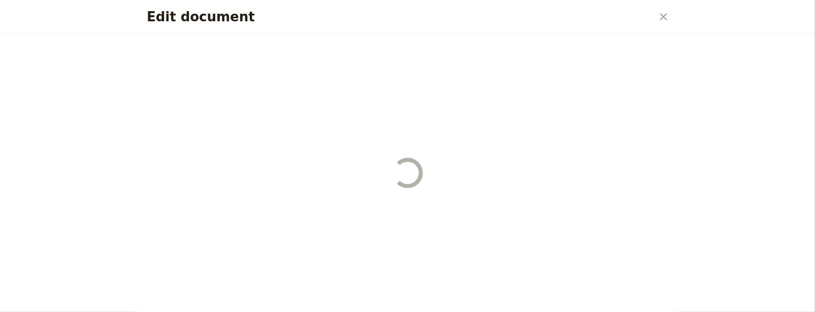
select select "STAFF"
select select "RUN_SHEET"
select select "DEFAULT"
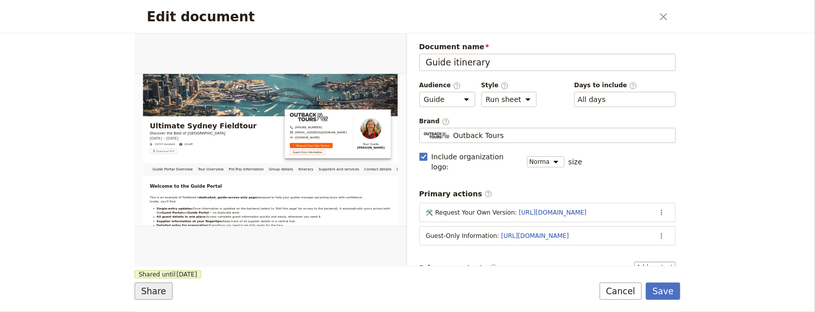
click at [167, 293] on button "Share" at bounding box center [154, 291] width 38 height 17
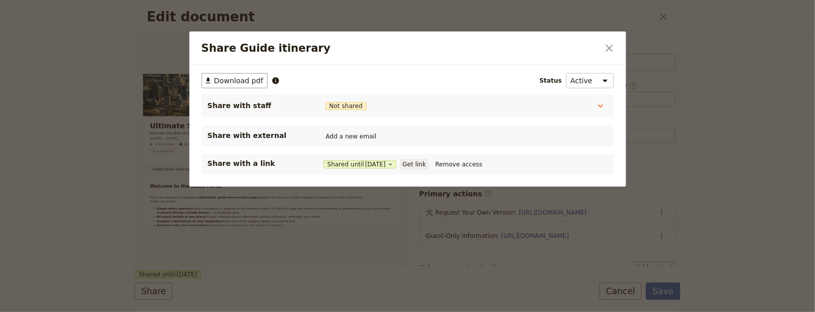
click at [418, 168] on button "Get link" at bounding box center [414, 164] width 28 height 11
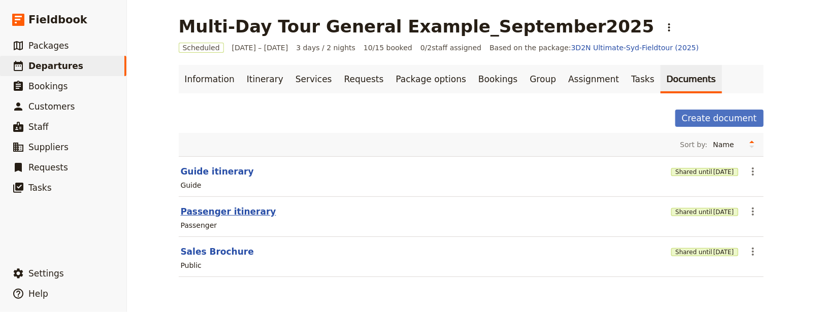
click at [227, 214] on button "Passenger itinerary" at bounding box center [228, 212] width 95 height 12
select select "PASSENGER"
select select "RUN_SHEET"
select select "DEFAULT"
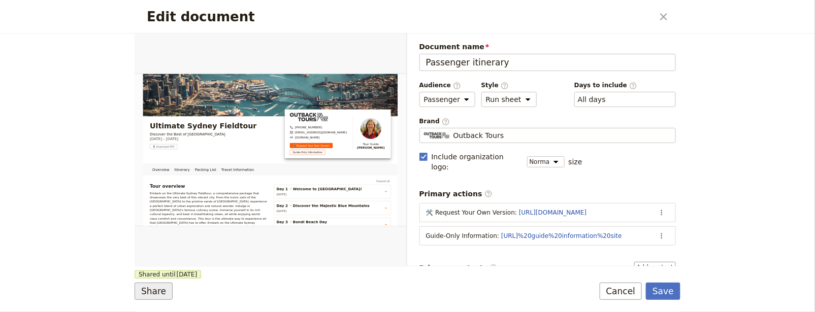
click at [140, 291] on button "Share" at bounding box center [154, 291] width 38 height 17
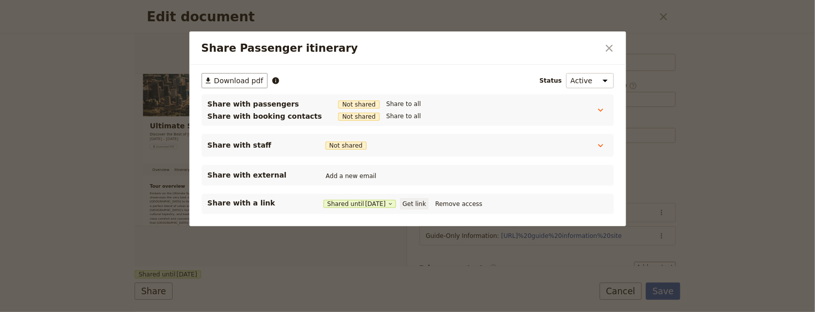
click at [428, 203] on button "Get link" at bounding box center [414, 203] width 28 height 11
click at [615, 43] on icon "Close dialog" at bounding box center [609, 48] width 12 height 12
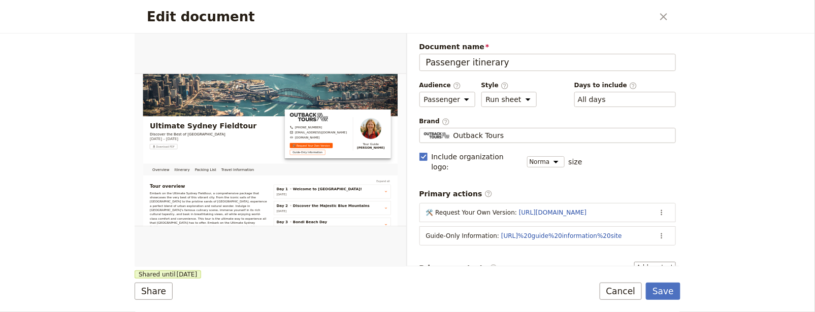
click at [676, 21] on div "Edit document ​" at bounding box center [408, 17] width 546 height 34
click at [666, 21] on icon "Close dialog" at bounding box center [663, 17] width 12 height 12
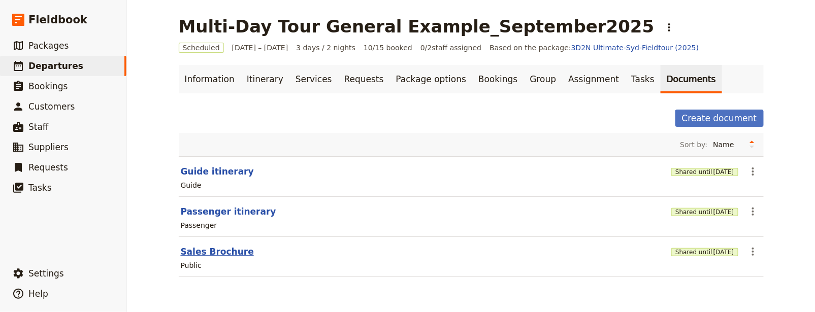
click at [207, 248] on button "Sales Brochure" at bounding box center [217, 252] width 73 height 12
select select "DEFAULT"
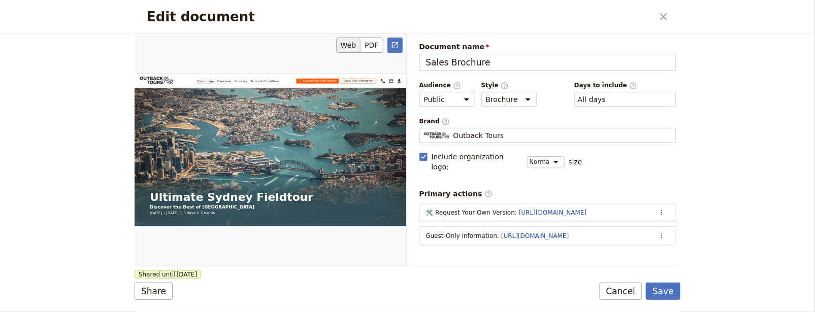
scroll to position [452, 0]
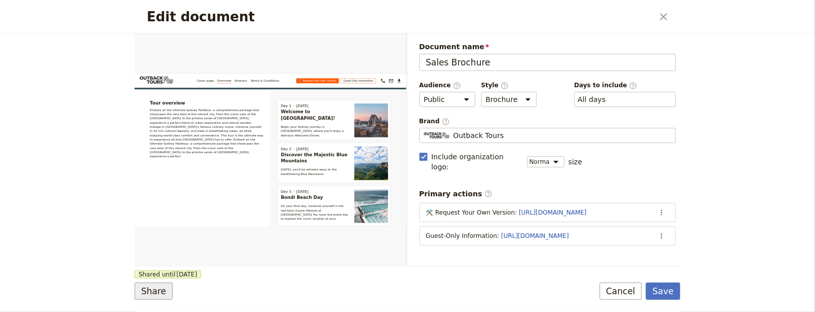
click at [148, 288] on button "Share" at bounding box center [154, 291] width 38 height 17
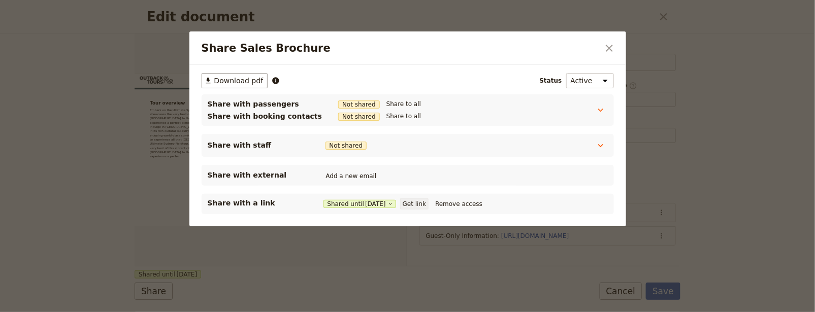
click at [424, 198] on button "Get link" at bounding box center [414, 203] width 28 height 11
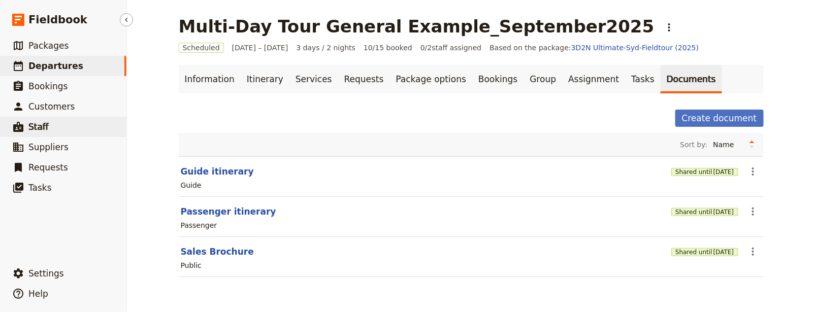
click at [69, 126] on link "​ Staff" at bounding box center [63, 127] width 126 height 20
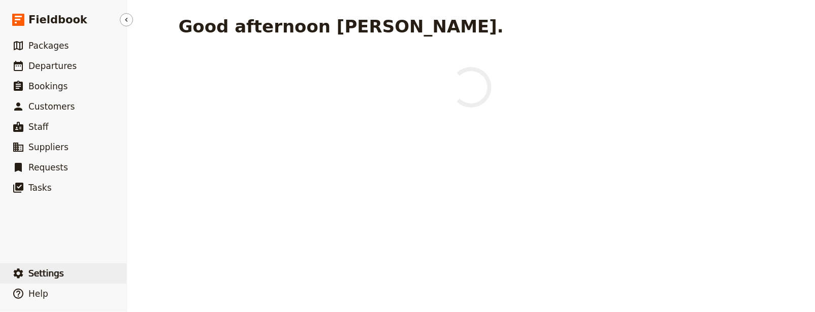
click at [70, 268] on button "​ Settings" at bounding box center [63, 273] width 126 height 20
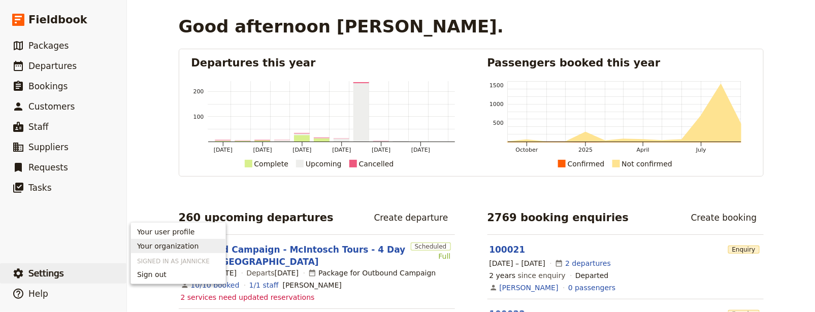
click at [143, 247] on span "Your organization" at bounding box center [167, 246] width 61 height 10
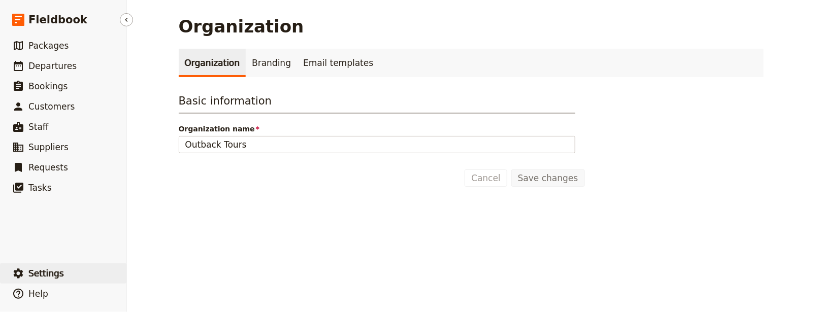
click at [51, 277] on span "Settings" at bounding box center [46, 274] width 36 height 10
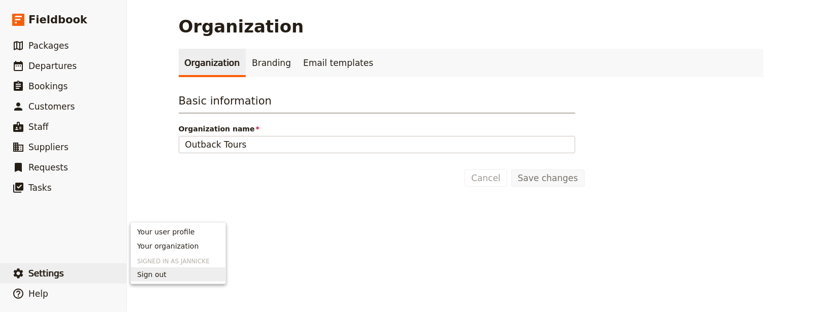
click at [194, 276] on span "Sign out" at bounding box center [178, 275] width 82 height 10
